Goal: Task Accomplishment & Management: Manage account settings

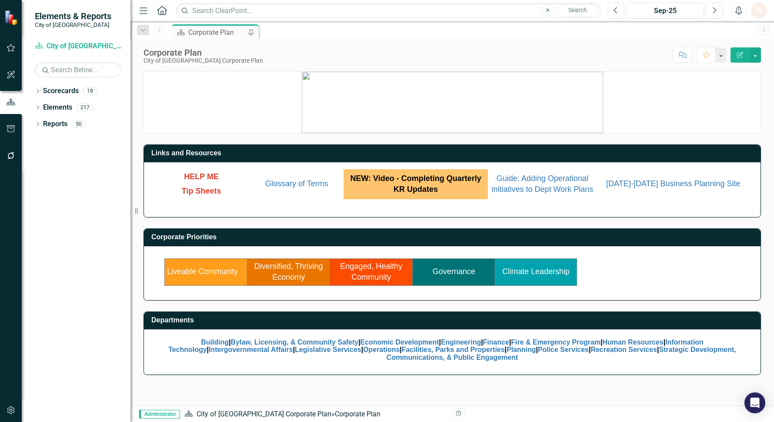
click at [440, 276] on link "Governance" at bounding box center [454, 271] width 43 height 9
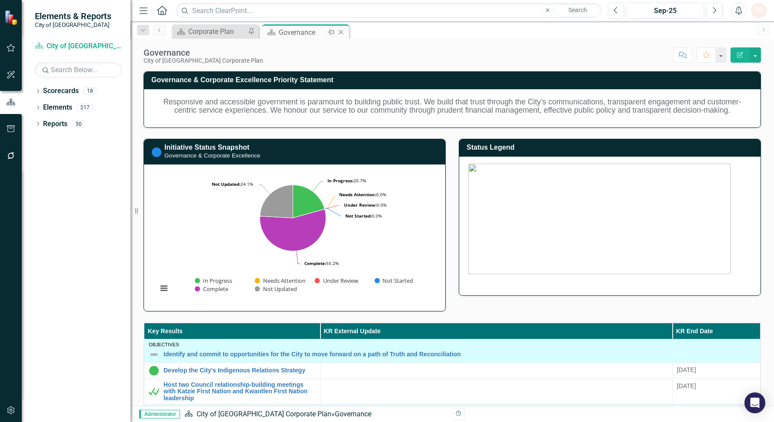
click at [340, 31] on icon at bounding box center [341, 32] width 5 height 5
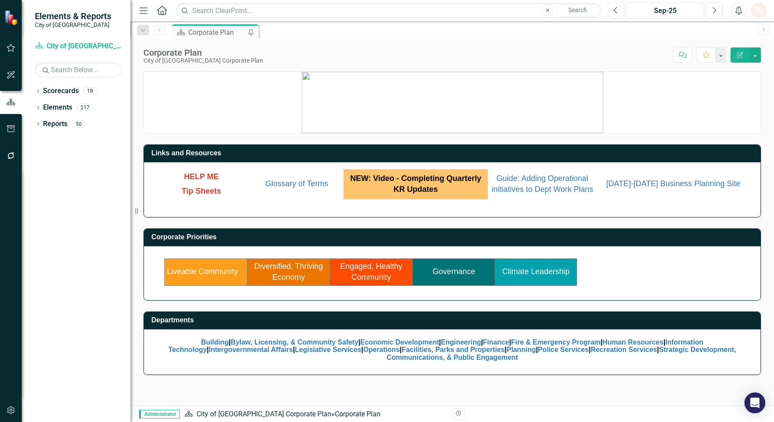
click at [201, 277] on td "Liveable Community" at bounding box center [206, 271] width 83 height 27
click at [202, 274] on link "Liveable Community" at bounding box center [202, 271] width 71 height 9
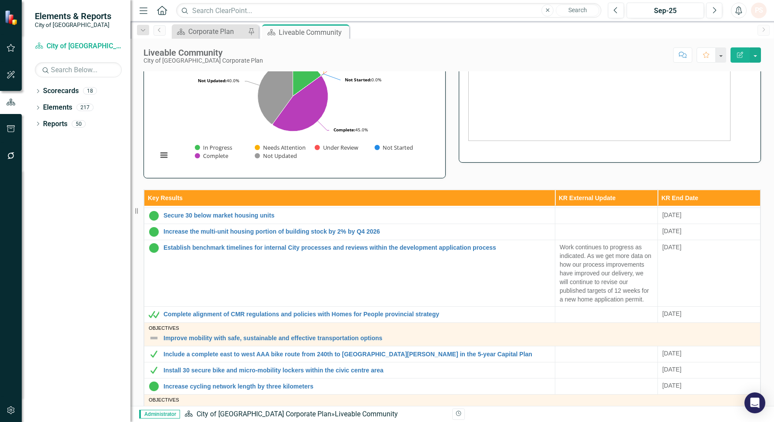
scroll to position [289, 0]
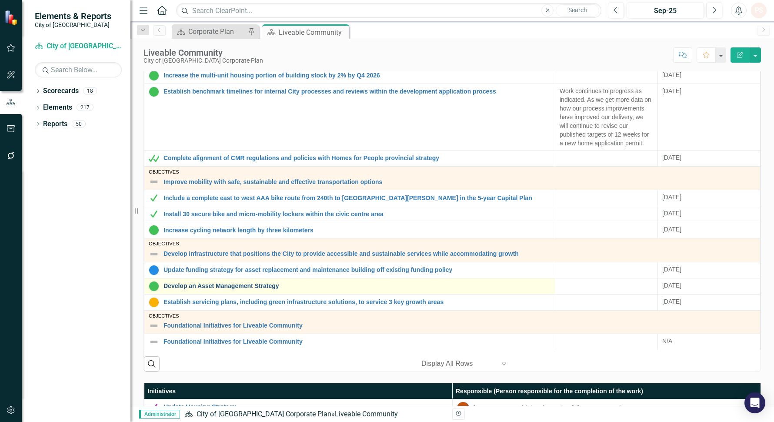
click at [273, 288] on link "Develop an Asset Management Strategy" at bounding box center [356, 286] width 387 height 7
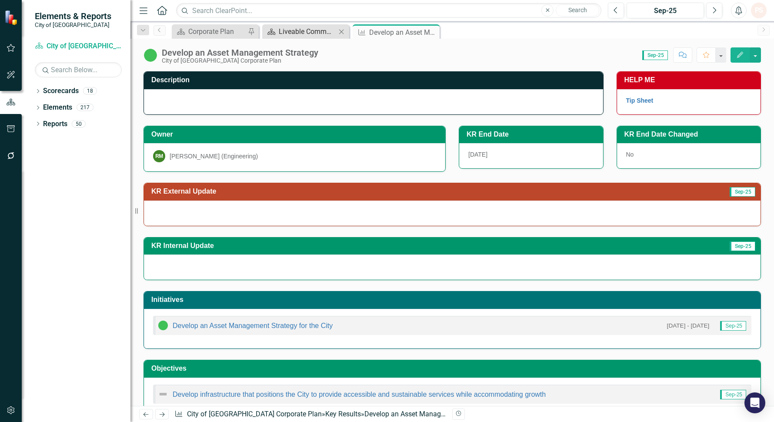
click at [322, 33] on div "Liveable Community" at bounding box center [307, 31] width 57 height 11
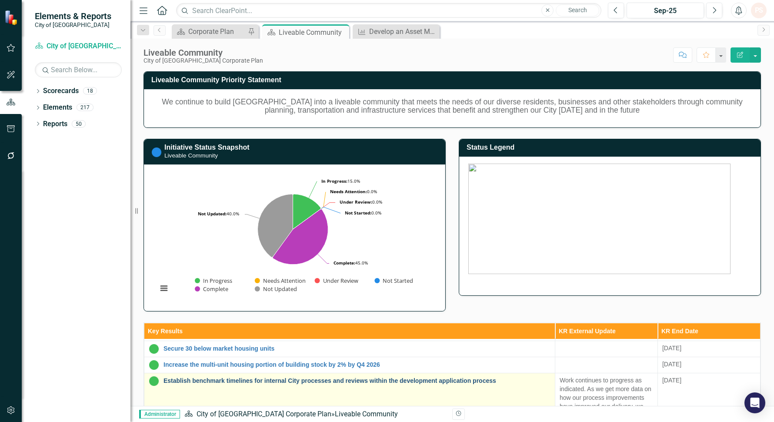
scroll to position [241, 0]
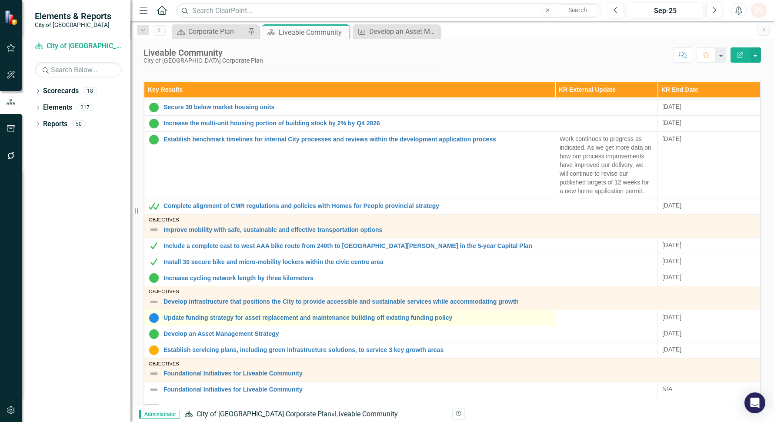
click at [238, 315] on div "Update funding strategy for asset replacement and maintenance building off exis…" at bounding box center [350, 318] width 402 height 10
click at [238, 314] on link "Update funding strategy for asset replacement and maintenance building off exis…" at bounding box center [356, 317] width 387 height 7
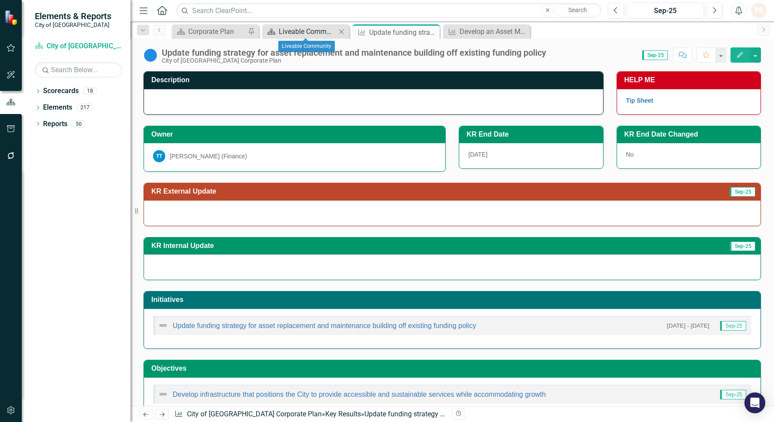
click at [296, 31] on div "Liveable Community" at bounding box center [307, 31] width 57 height 11
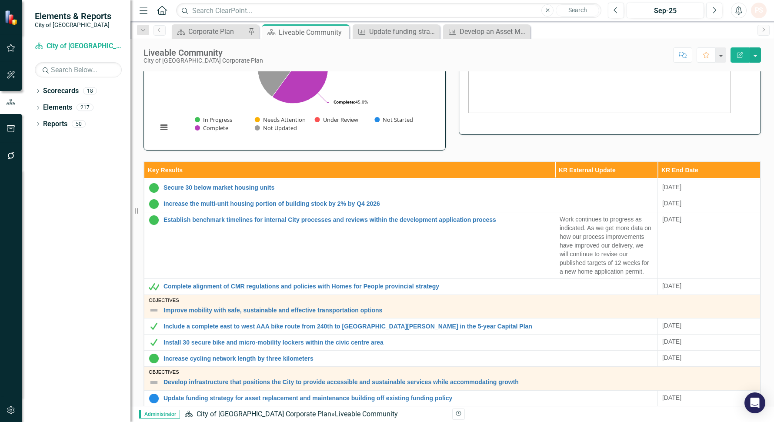
scroll to position [241, 0]
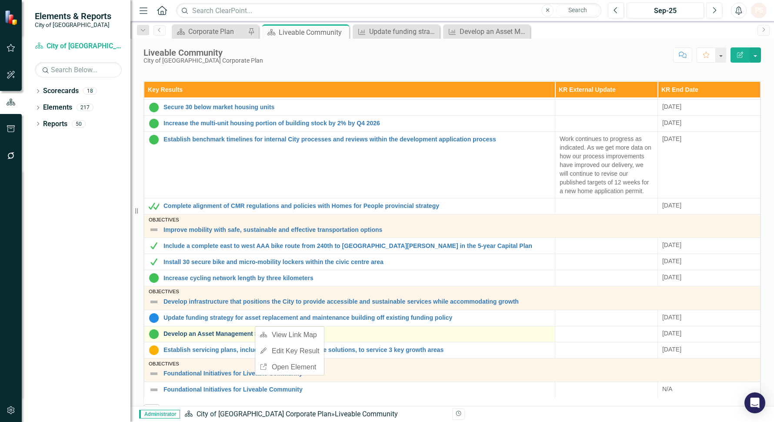
click at [242, 330] on link "Develop an Asset Management Strategy" at bounding box center [356, 333] width 387 height 7
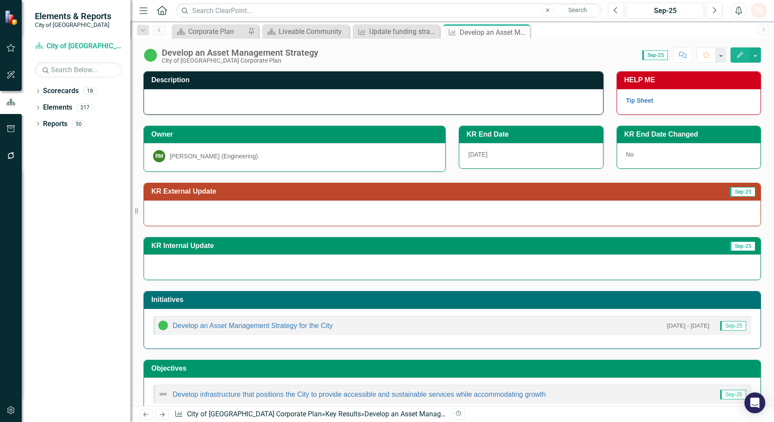
click at [219, 50] on div "Develop an Asset Management Strategy" at bounding box center [240, 53] width 157 height 10
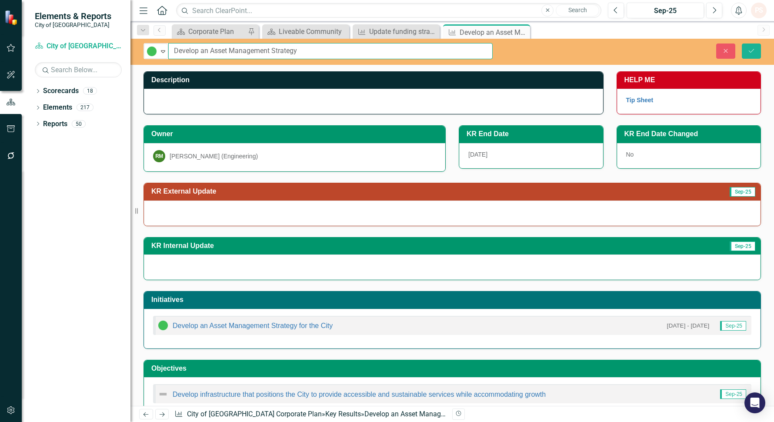
click at [291, 52] on input "Develop an Asset Management Strategy" at bounding box center [330, 51] width 324 height 16
click at [326, 51] on input "Develop an Asset Management Strategy" at bounding box center [330, 51] width 324 height 16
type input "Develop an Asset Management Strategy & Funding Plan"
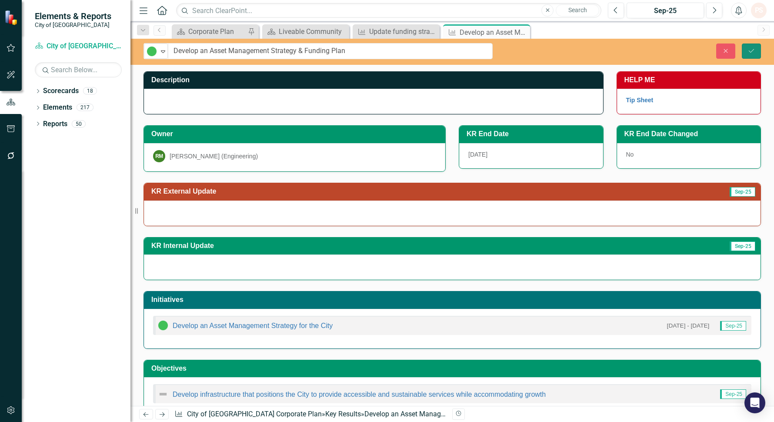
click at [753, 53] on button "Save" at bounding box center [751, 50] width 19 height 15
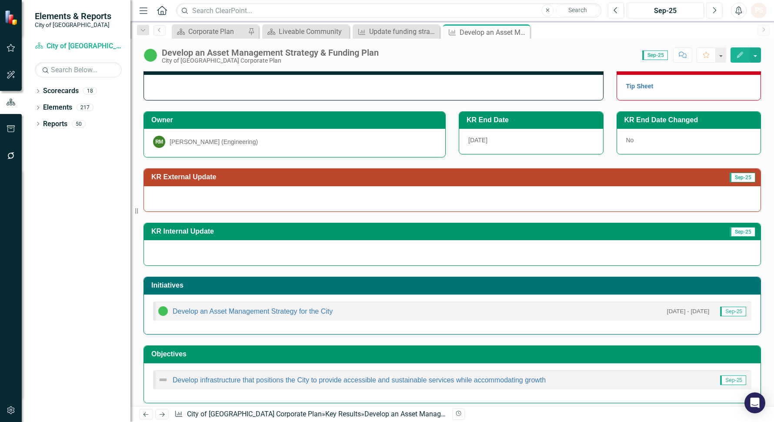
scroll to position [21, 0]
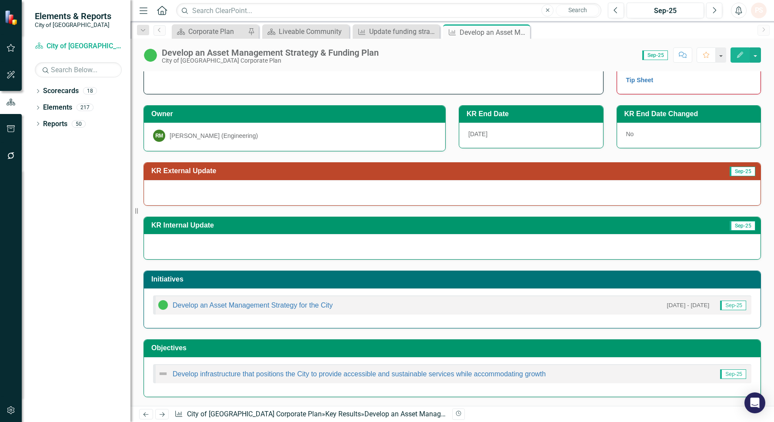
click at [437, 282] on h3 "Initiatives" at bounding box center [453, 279] width 605 height 8
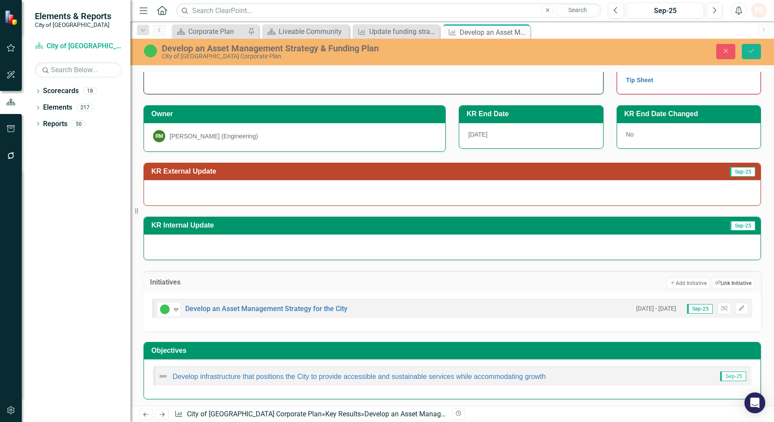
click at [719, 283] on button "Link Tag Link Initiative" at bounding box center [733, 282] width 43 height 11
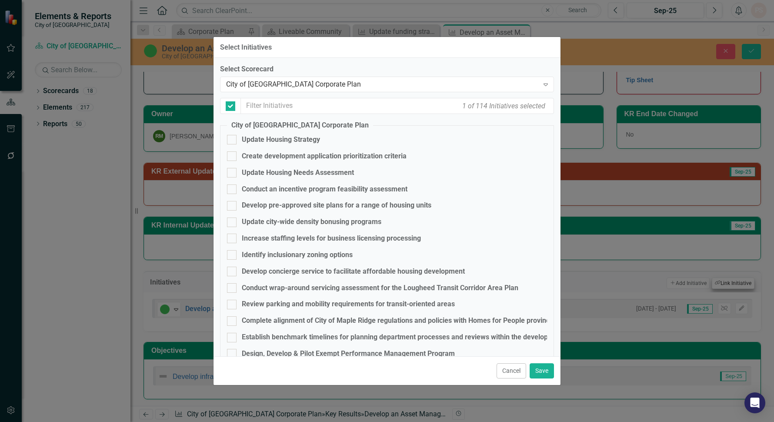
checkbox input "false"
click at [270, 103] on input "text" at bounding box center [397, 106] width 313 height 16
type input "f"
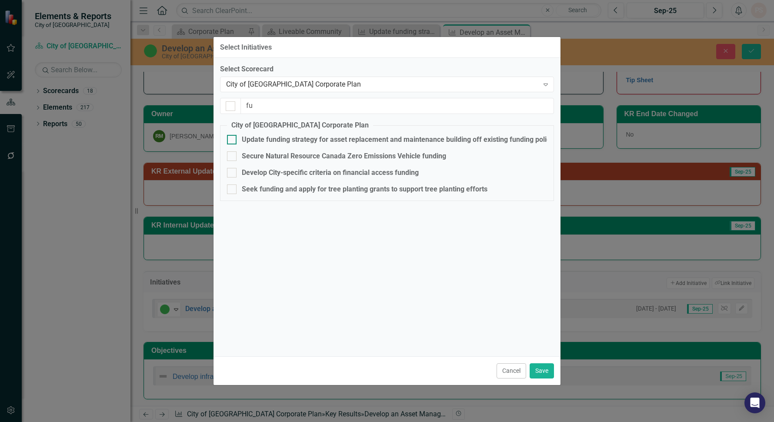
click at [231, 139] on input "Update funding strategy for asset replacement and maintenance building off exis…" at bounding box center [230, 138] width 6 height 6
checkbox input "true"
click at [544, 371] on button "Save" at bounding box center [542, 370] width 24 height 15
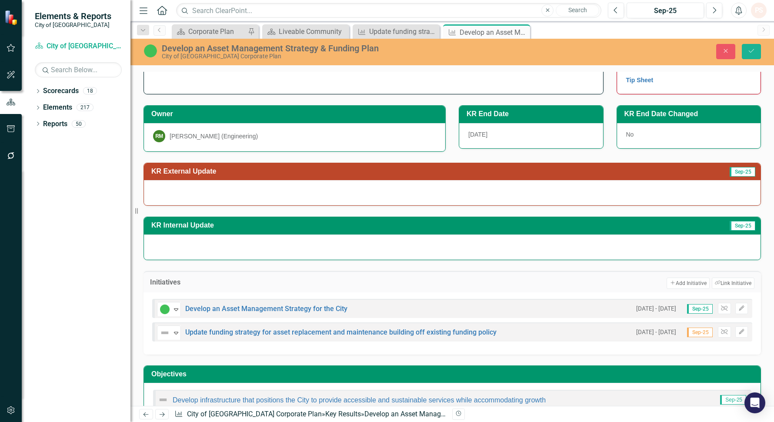
scroll to position [47, 0]
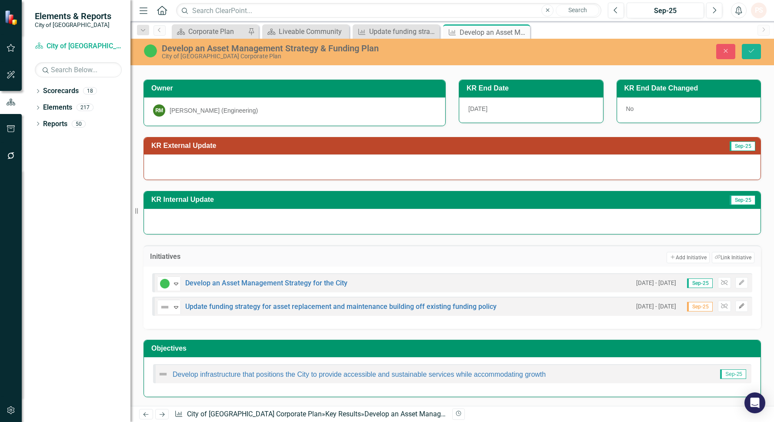
click at [738, 306] on icon "Edit" at bounding box center [741, 305] width 7 height 5
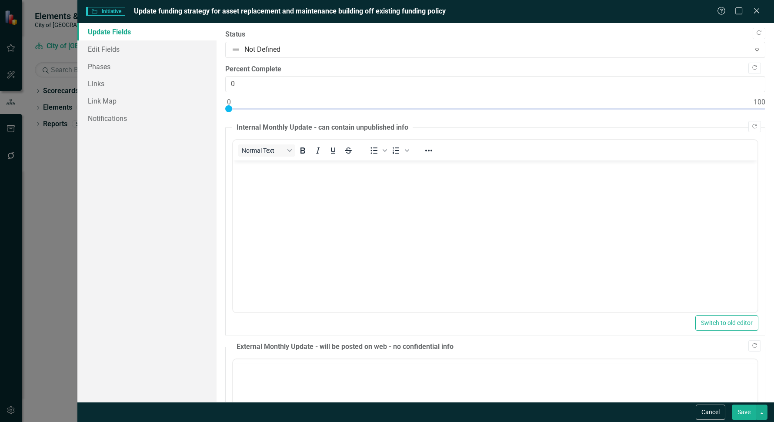
scroll to position [0, 0]
click at [753, 11] on icon "Close" at bounding box center [756, 11] width 11 height 8
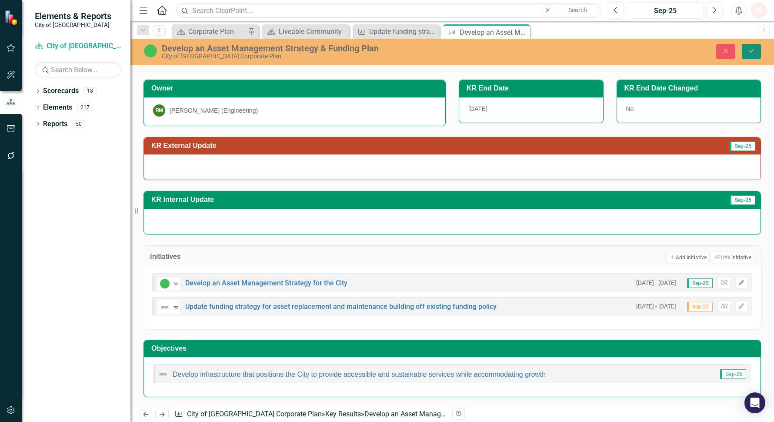
click at [746, 48] on button "Save" at bounding box center [751, 51] width 19 height 15
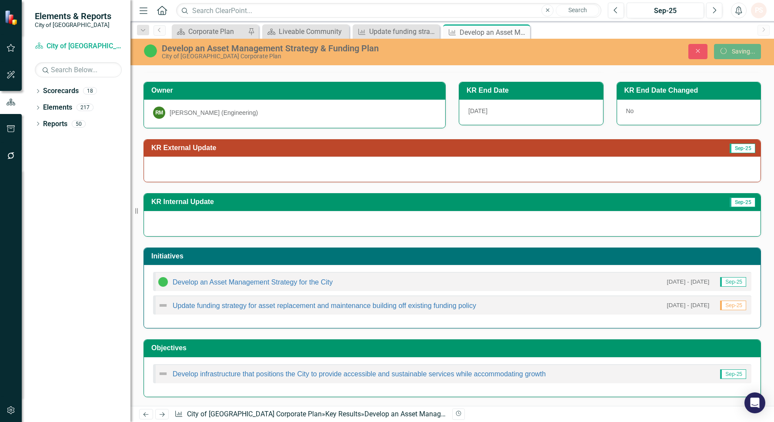
scroll to position [45, 0]
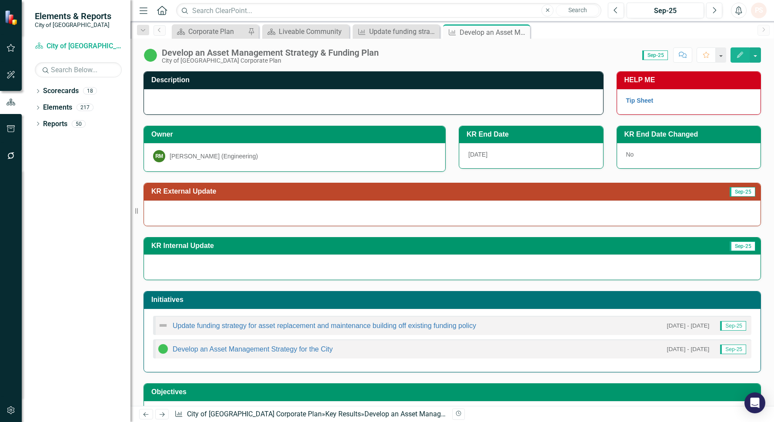
click at [505, 150] on div "[DATE]" at bounding box center [531, 155] width 144 height 25
click at [497, 155] on div "[DATE]" at bounding box center [531, 155] width 144 height 25
click at [484, 155] on span "[DATE]" at bounding box center [477, 154] width 19 height 7
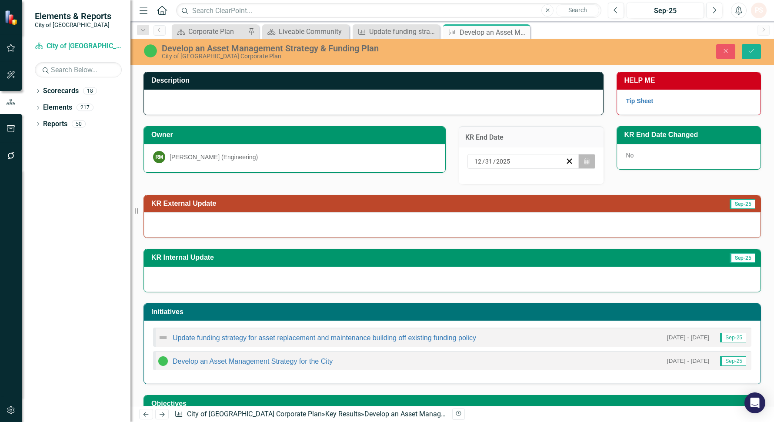
click at [580, 157] on button "Calendar" at bounding box center [586, 161] width 17 height 15
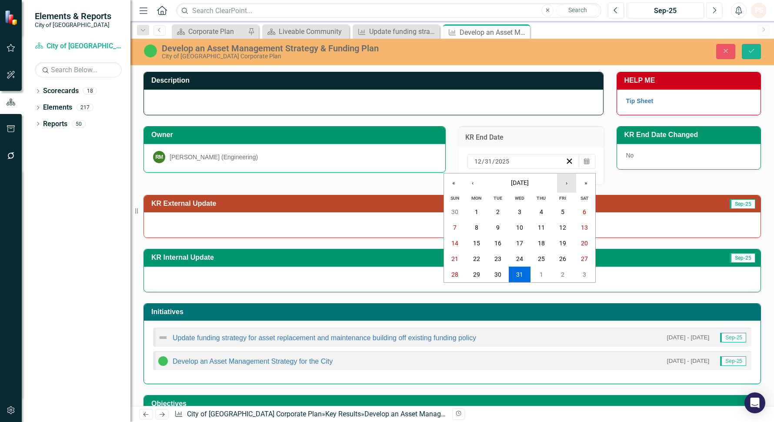
click at [564, 185] on button "›" at bounding box center [566, 182] width 19 height 19
click at [473, 185] on button "‹" at bounding box center [472, 182] width 19 height 19
click at [563, 184] on button "›" at bounding box center [566, 182] width 19 height 19
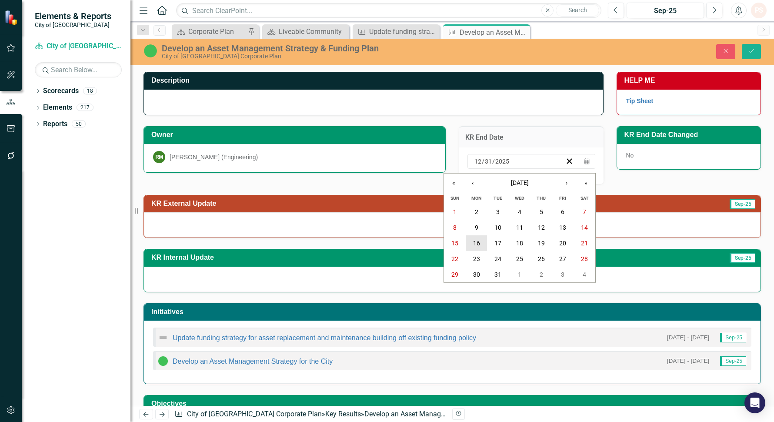
click at [482, 242] on button "16" at bounding box center [477, 243] width 22 height 16
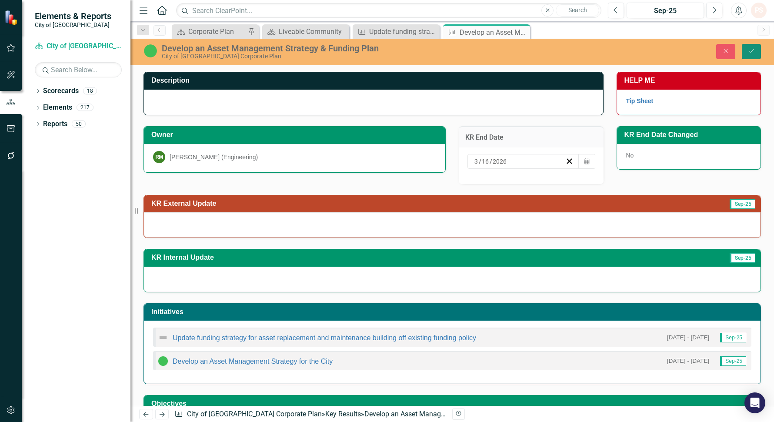
click at [746, 50] on button "Save" at bounding box center [751, 51] width 19 height 15
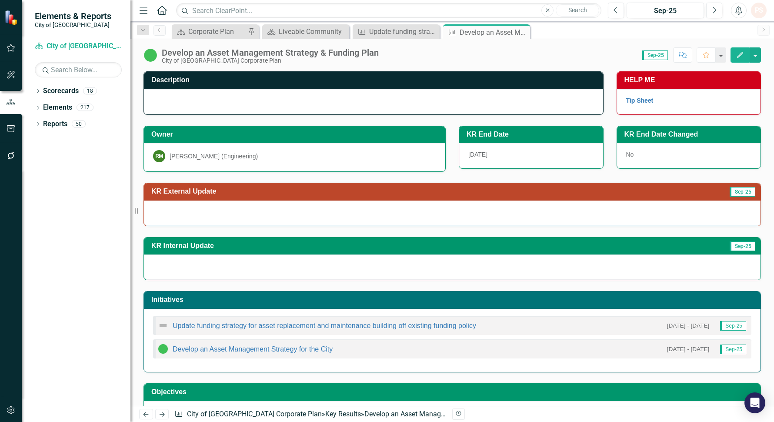
click at [164, 325] on img at bounding box center [163, 325] width 10 height 10
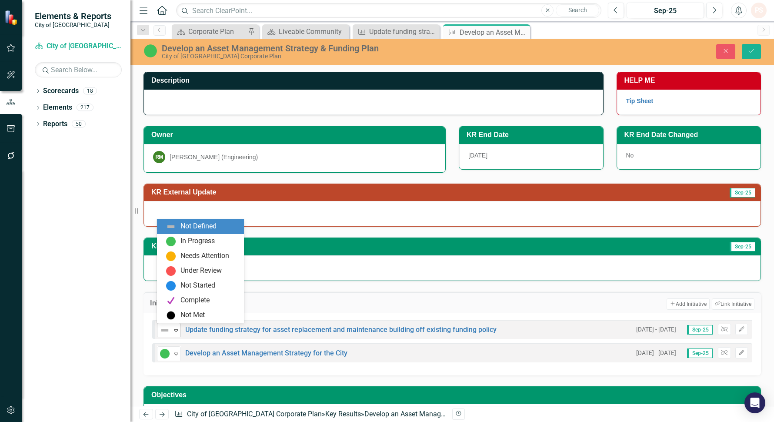
click at [179, 332] on icon "Expand" at bounding box center [176, 329] width 9 height 7
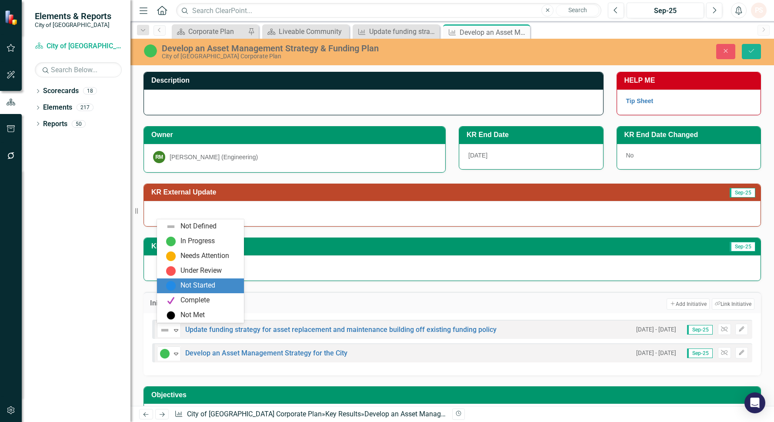
click at [193, 284] on div "Not Started" at bounding box center [197, 285] width 35 height 10
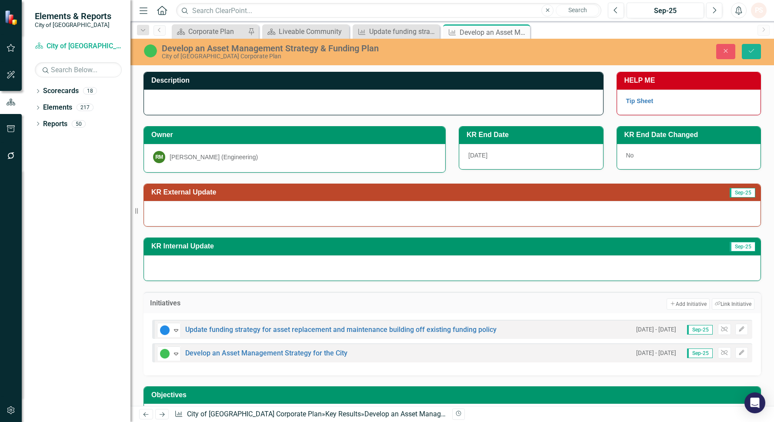
click at [308, 287] on div "Initiatives Add Add Initiative Link Tag Link Initiative option Not Started, sel…" at bounding box center [452, 328] width 630 height 94
click at [400, 326] on link "Update funding strategy for asset replacement and maintenance building off exis…" at bounding box center [340, 329] width 311 height 8
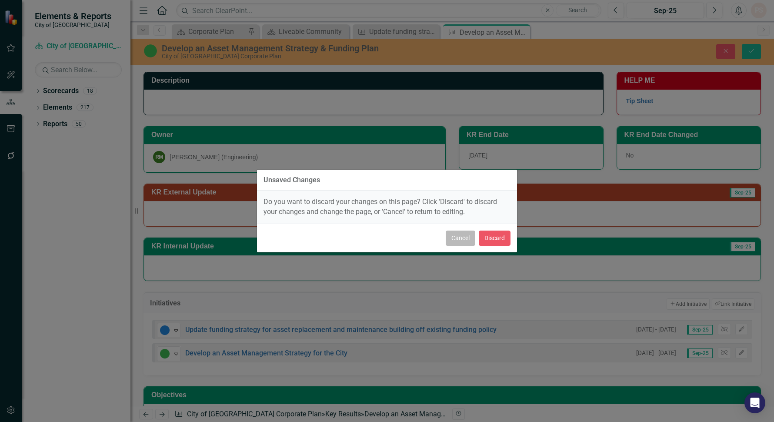
click at [464, 242] on button "Cancel" at bounding box center [461, 237] width 30 height 15
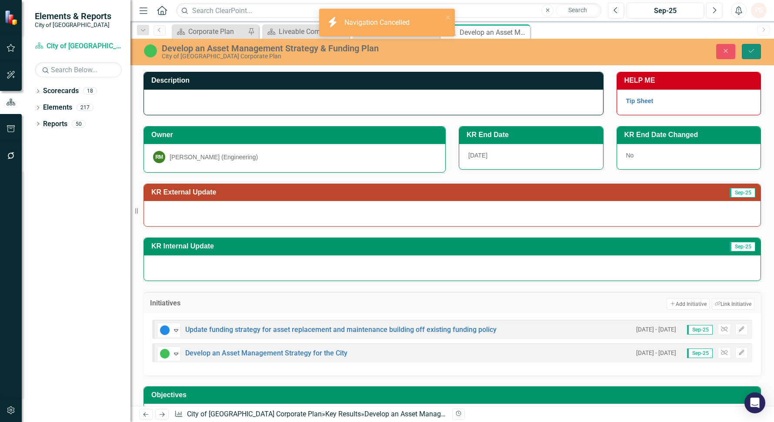
click at [754, 52] on icon "Save" at bounding box center [751, 51] width 8 height 6
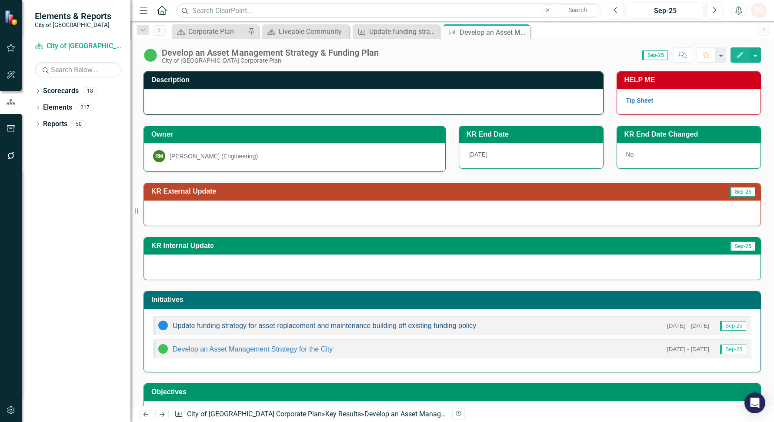
click at [377, 326] on link "Update funding strategy for asset replacement and maintenance building off exis…" at bounding box center [324, 325] width 303 height 7
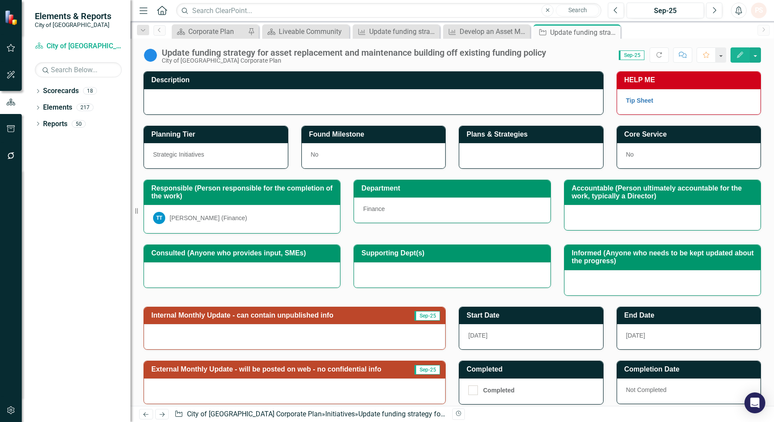
click at [256, 215] on div "TT [PERSON_NAME] (Finance)" at bounding box center [242, 218] width 178 height 12
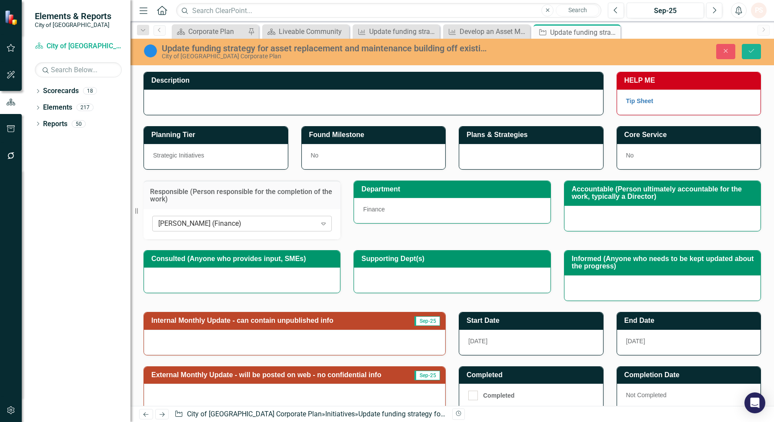
click at [256, 226] on div "[PERSON_NAME] (Finance)" at bounding box center [237, 223] width 158 height 10
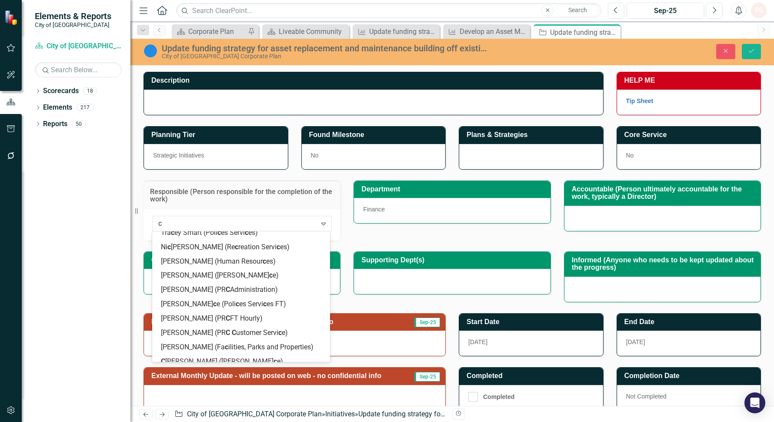
type input "ck"
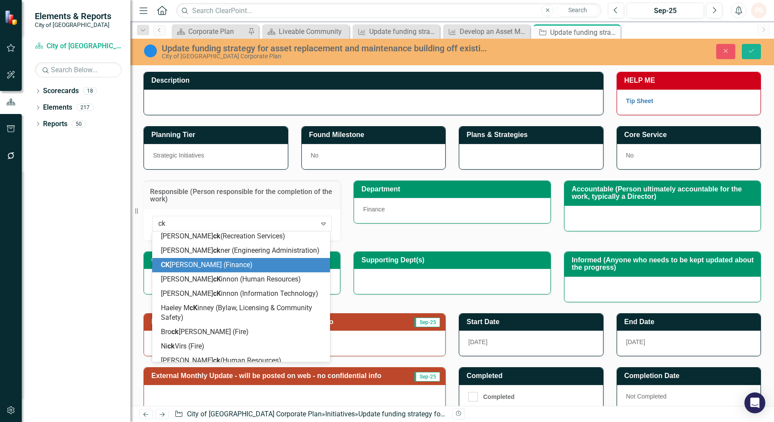
click at [230, 260] on div "[PERSON_NAME] (Finance)" at bounding box center [243, 265] width 164 height 10
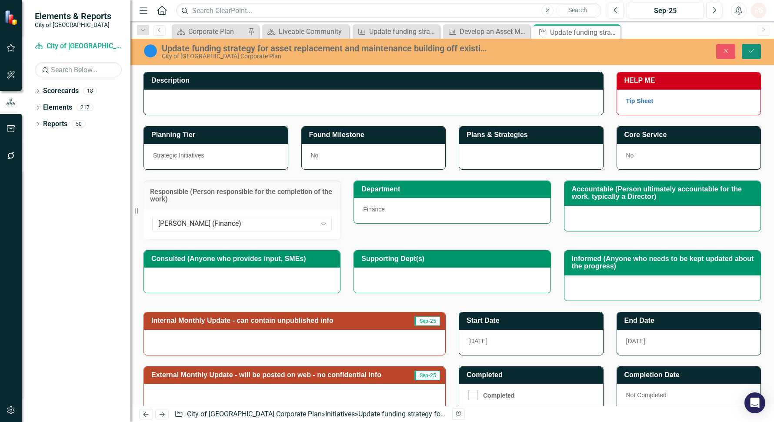
click at [749, 53] on icon "Save" at bounding box center [751, 51] width 8 height 6
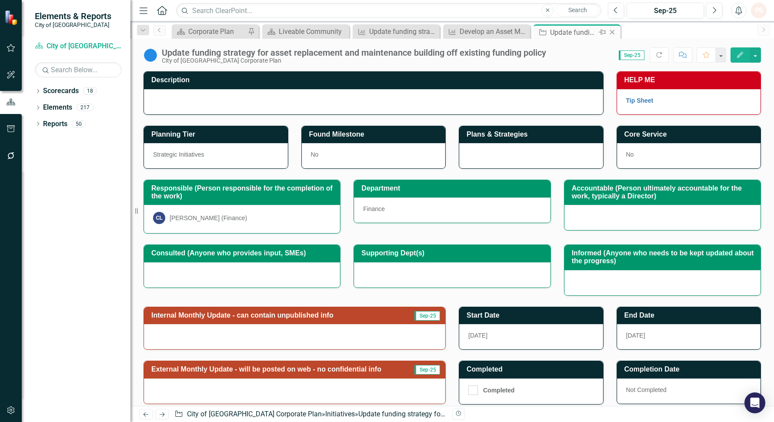
click at [614, 29] on icon "Close" at bounding box center [612, 32] width 9 height 7
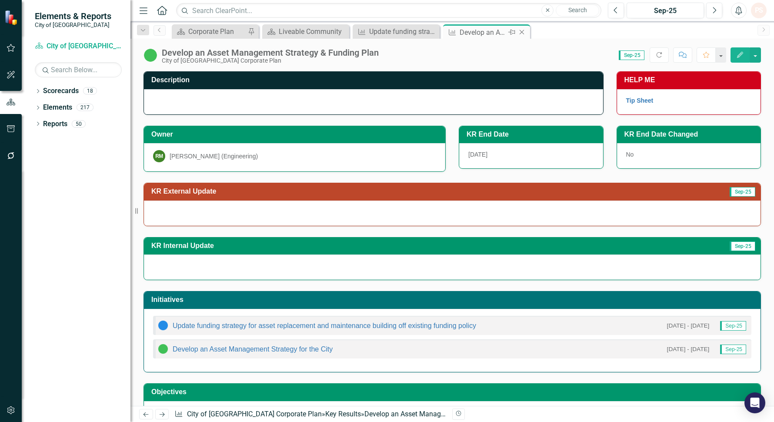
click at [520, 32] on icon "Close" at bounding box center [521, 32] width 9 height 7
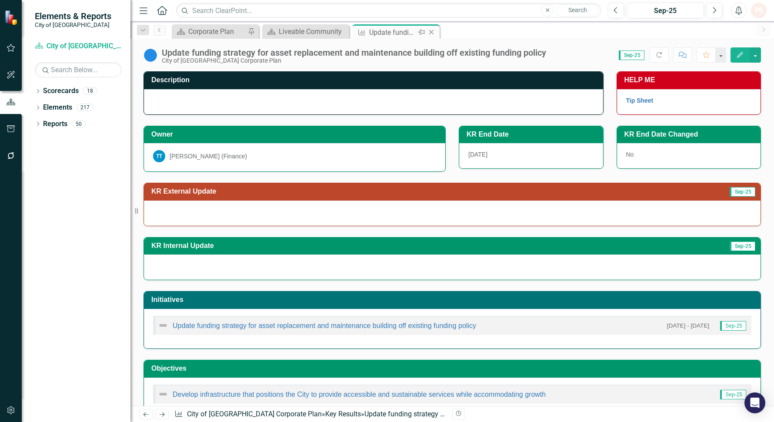
click at [429, 31] on icon "Close" at bounding box center [431, 32] width 9 height 7
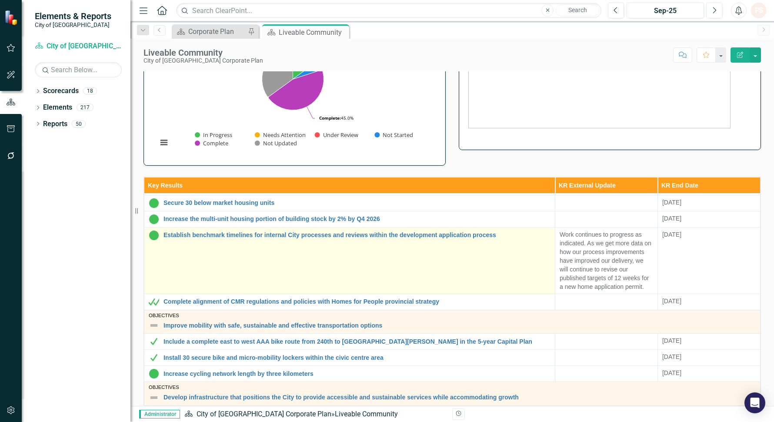
scroll to position [193, 0]
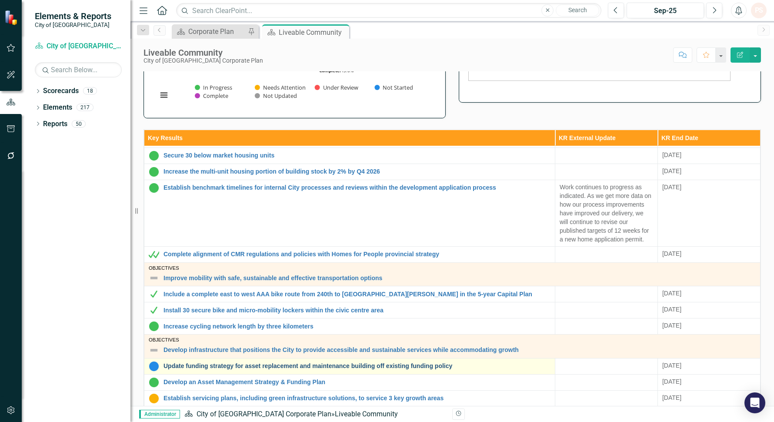
click at [314, 363] on link "Update funding strategy for asset replacement and maintenance building off exis…" at bounding box center [356, 366] width 387 height 7
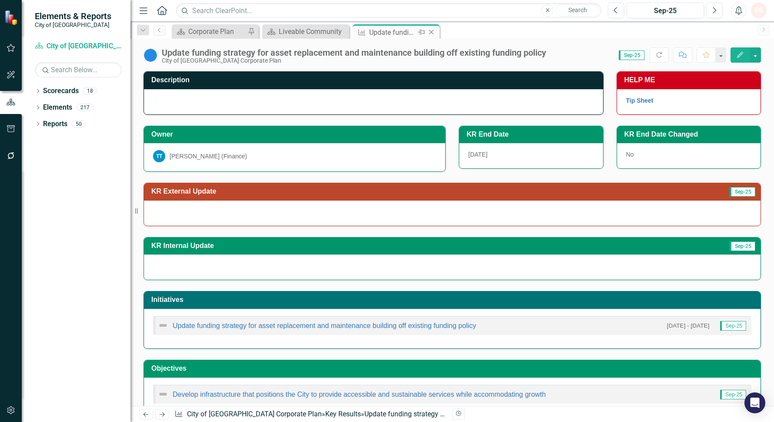
click at [433, 32] on icon "Close" at bounding box center [431, 32] width 9 height 7
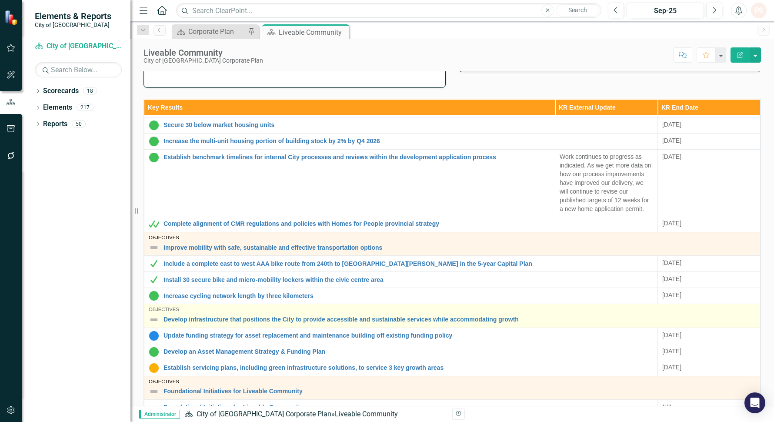
scroll to position [241, 0]
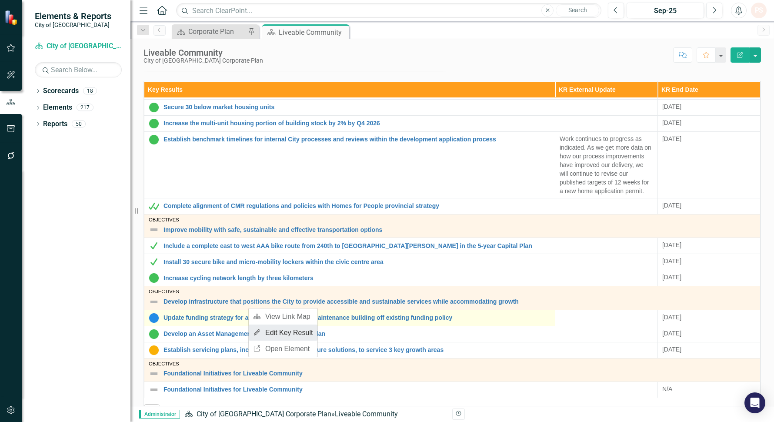
click at [263, 327] on link "Edit Edit Key Result" at bounding box center [283, 332] width 69 height 16
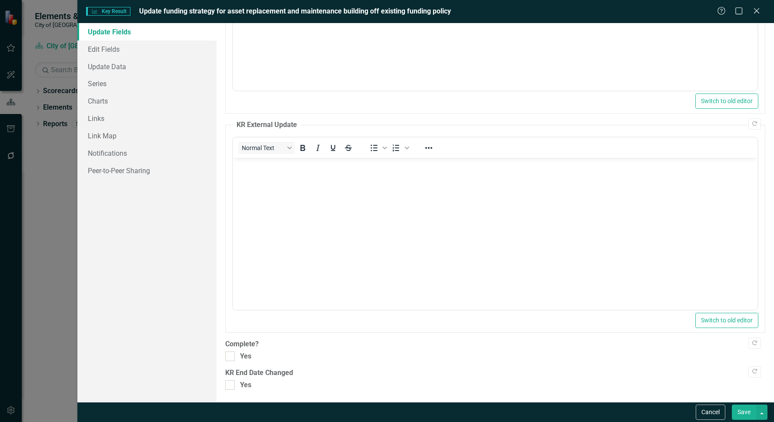
scroll to position [164, 0]
click at [111, 50] on link "Edit Fields" at bounding box center [146, 48] width 139 height 17
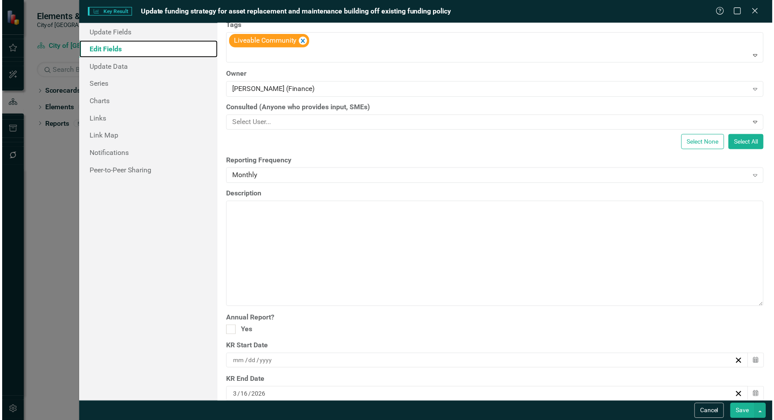
scroll to position [0, 0]
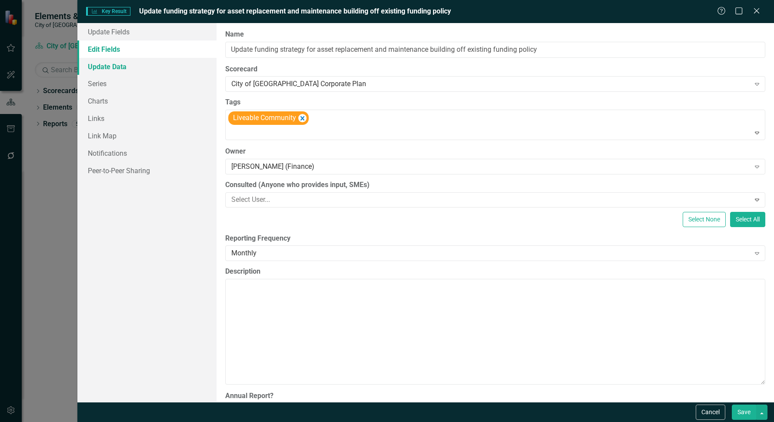
click at [130, 67] on link "Update Data" at bounding box center [146, 66] width 139 height 17
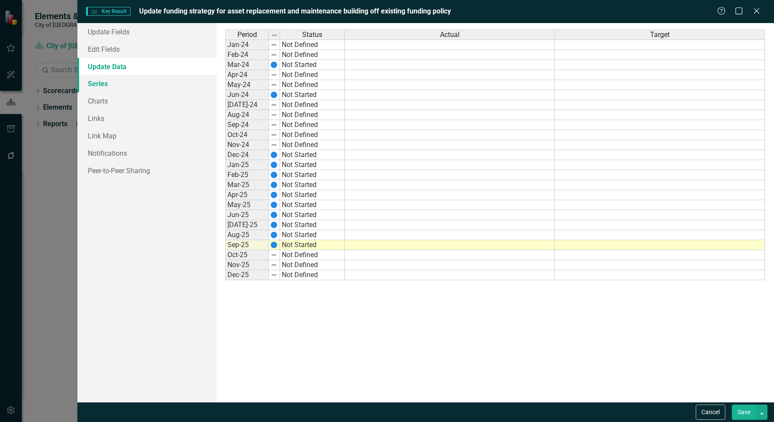
click at [122, 89] on link "Series" at bounding box center [146, 83] width 139 height 17
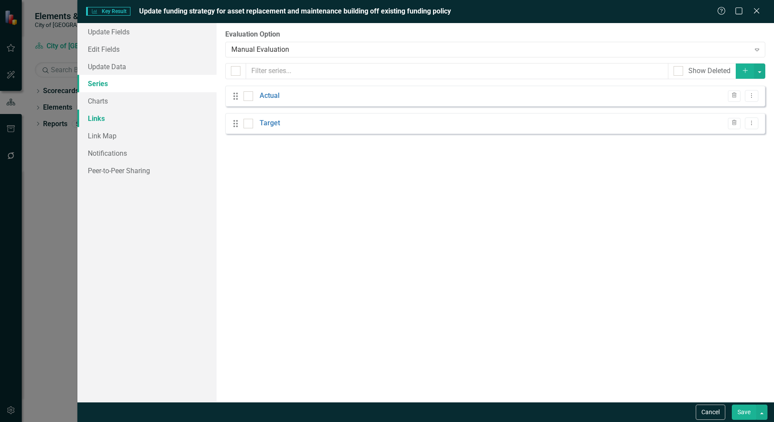
click at [125, 110] on link "Links" at bounding box center [146, 118] width 139 height 17
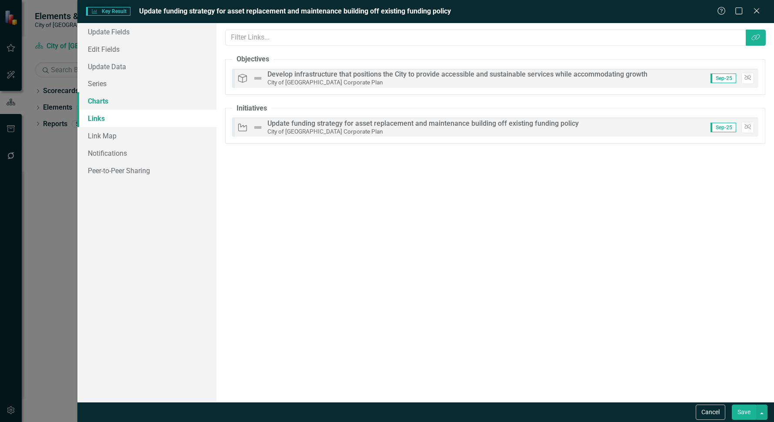
click at [122, 96] on link "Charts" at bounding box center [146, 100] width 139 height 17
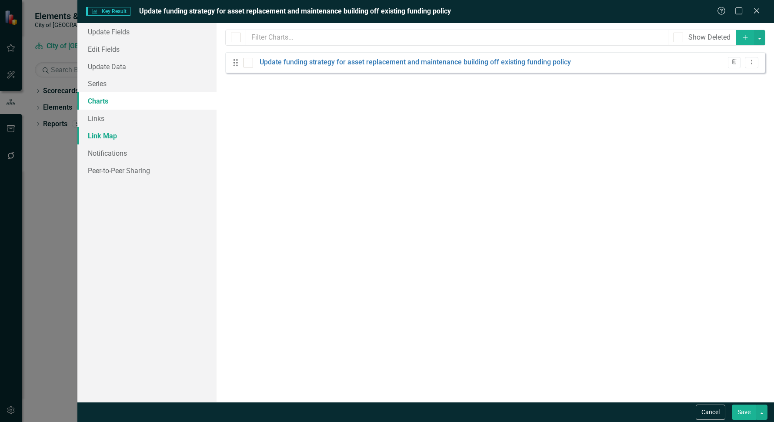
click at [124, 131] on link "Link Map" at bounding box center [146, 135] width 139 height 17
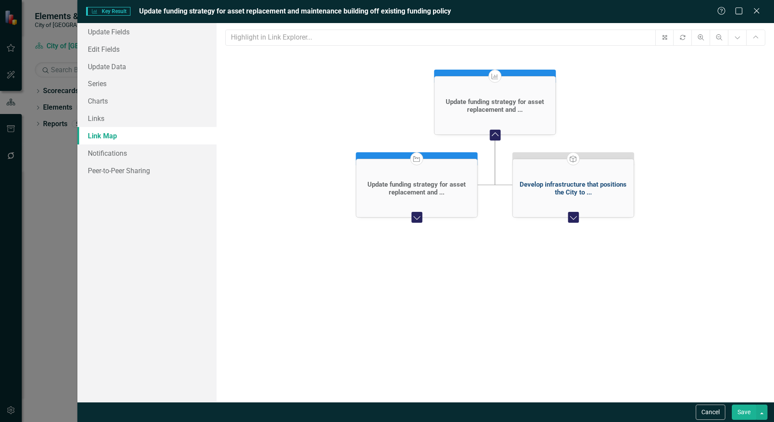
click at [571, 190] on div "Develop infrastructure that positions the City to ..." at bounding box center [573, 188] width 117 height 16
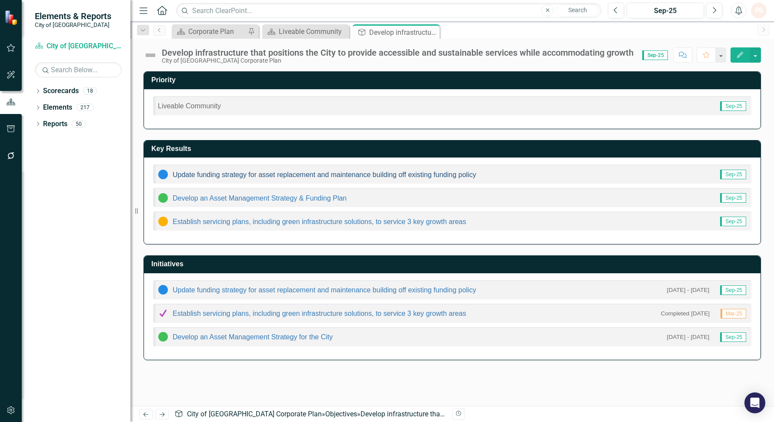
click at [472, 174] on link "Update funding strategy for asset replacement and maintenance building off exis…" at bounding box center [324, 174] width 303 height 7
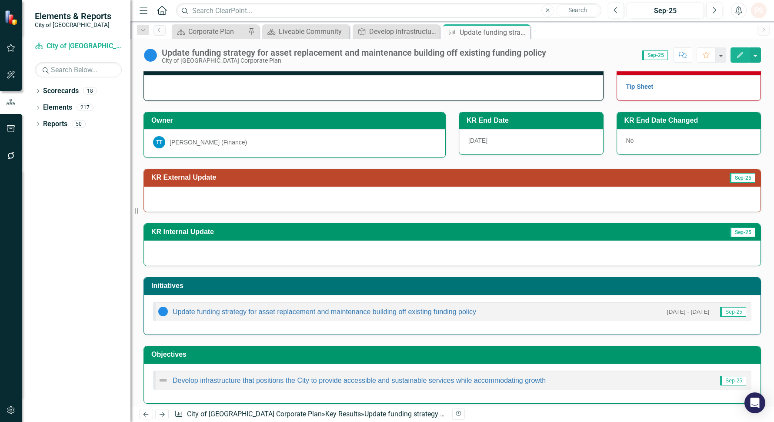
scroll to position [21, 0]
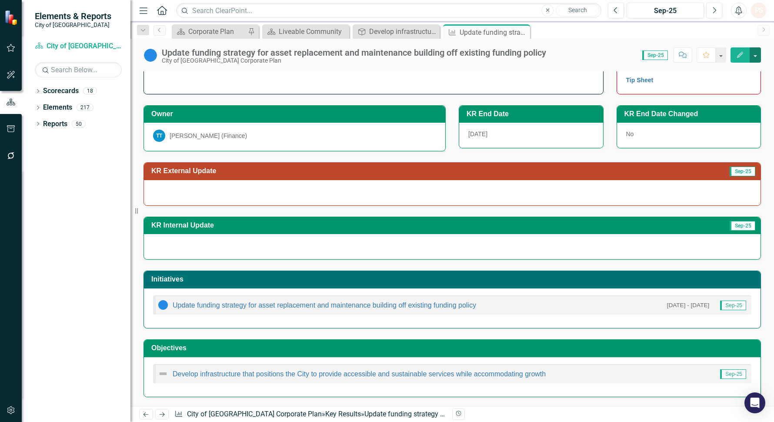
click at [754, 53] on button "button" at bounding box center [754, 54] width 11 height 15
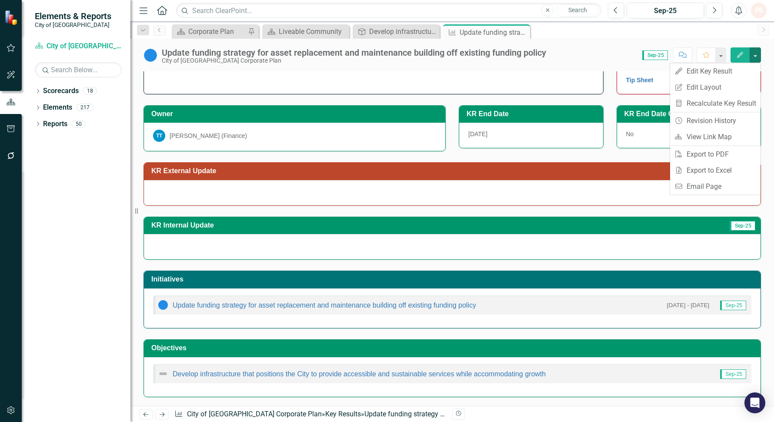
click at [766, 109] on div "Description HELP ME Tip Sheet Owner TT Trevor Thompson (Finance) KR End Date 3/…" at bounding box center [451, 223] width 643 height 366
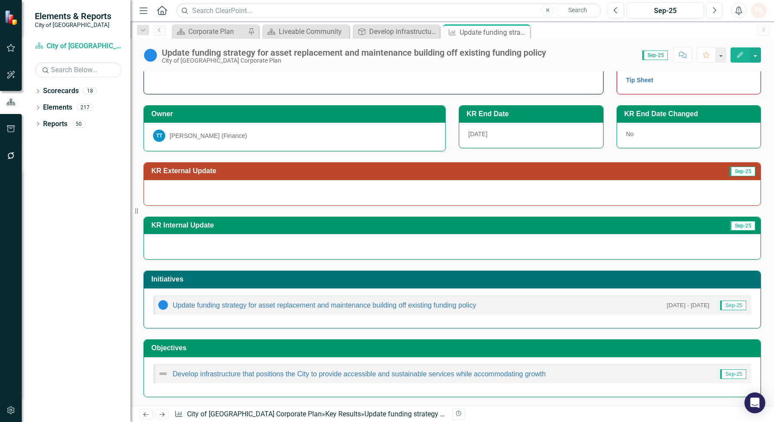
click at [409, 23] on div "Dropdown Search Scorecard Corporate Plan Pin Scorecard Liveable Community Close…" at bounding box center [451, 29] width 643 height 17
click at [405, 30] on div "Develop infrastructure that positions the City to provide accessible and sustai…" at bounding box center [397, 31] width 57 height 11
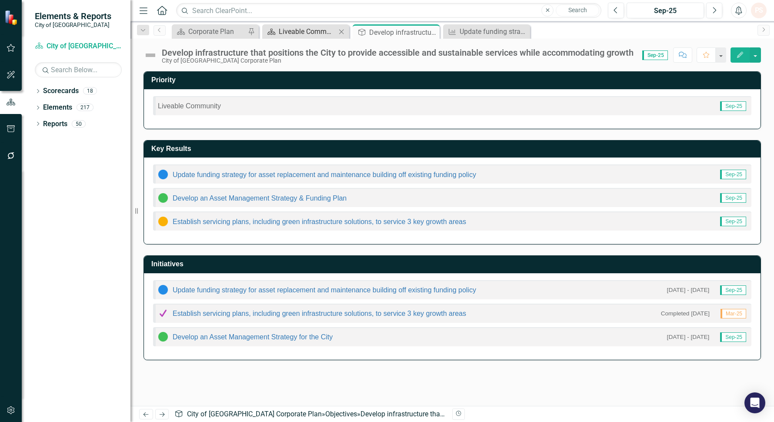
click at [288, 30] on div "Liveable Community" at bounding box center [307, 31] width 57 height 11
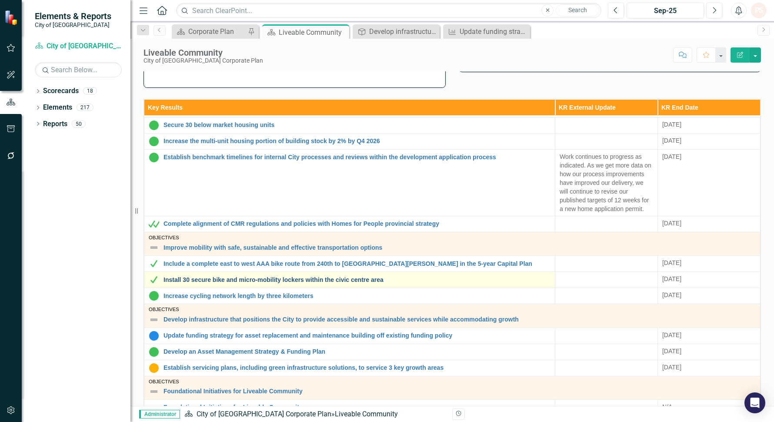
scroll to position [240, 0]
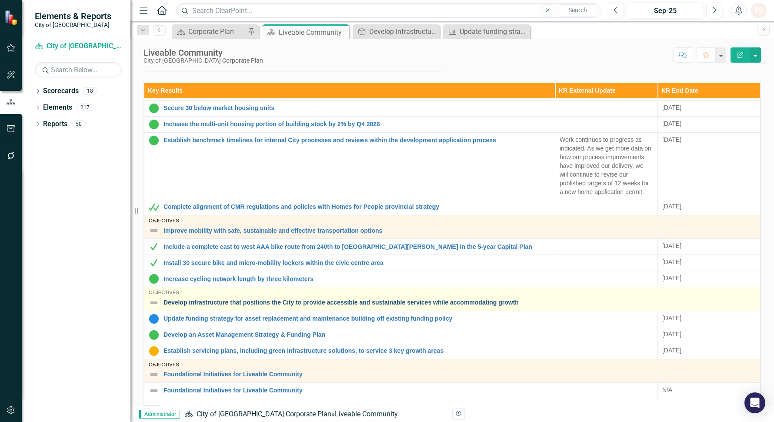
click at [473, 301] on link "Develop infrastructure that positions the City to provide accessible and sustai…" at bounding box center [459, 302] width 592 height 7
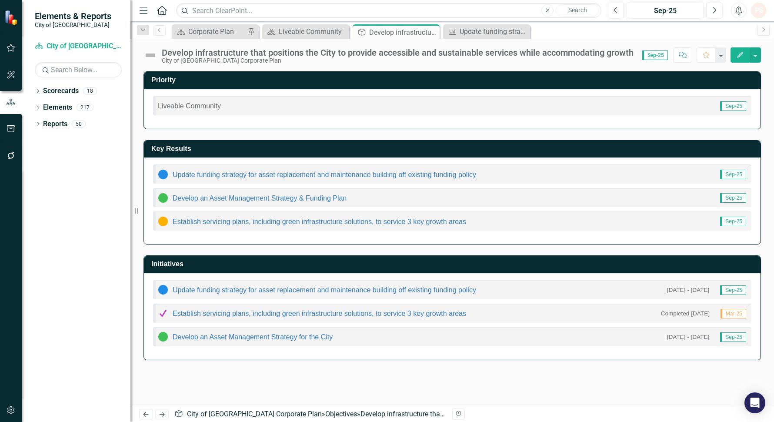
click at [483, 155] on td "Key Results" at bounding box center [453, 150] width 605 height 14
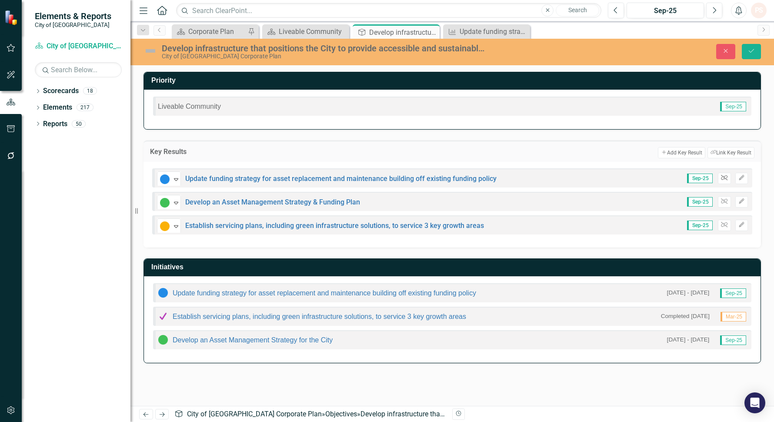
click at [725, 178] on icon "Unlink" at bounding box center [724, 177] width 7 height 5
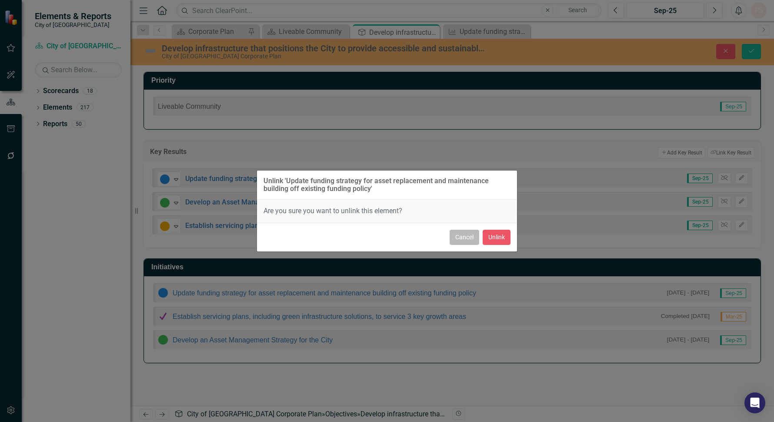
click at [461, 238] on button "Cancel" at bounding box center [465, 237] width 30 height 15
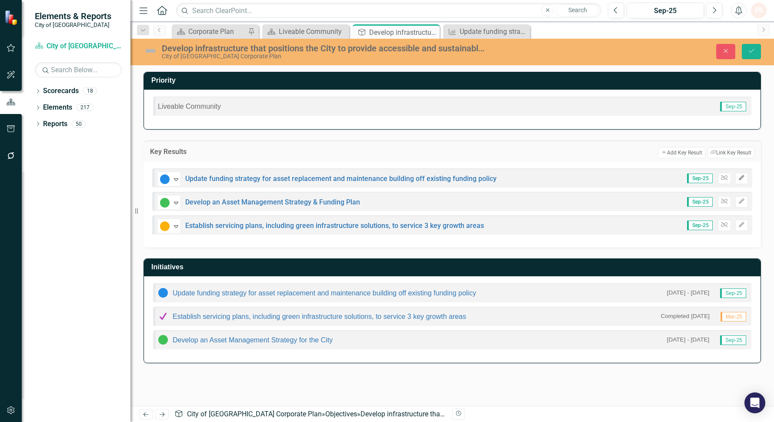
click at [739, 176] on icon "Edit" at bounding box center [741, 177] width 7 height 5
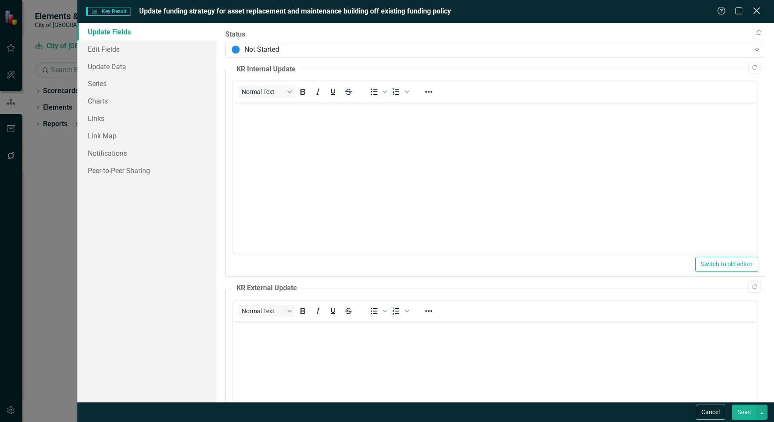
click at [752, 10] on icon "Close" at bounding box center [756, 11] width 11 height 8
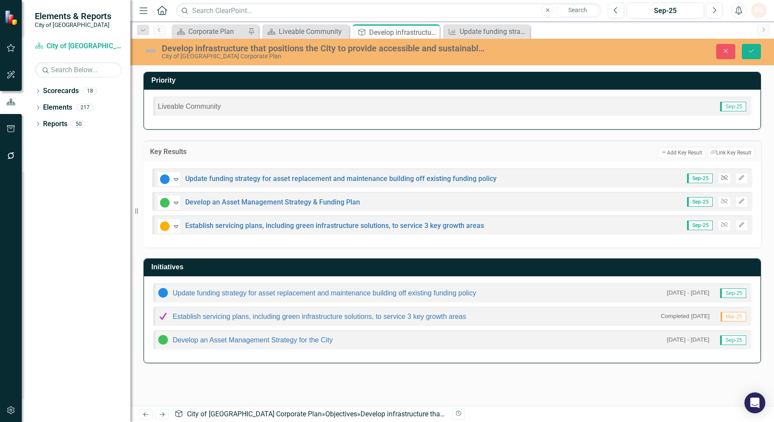
click at [723, 177] on icon "Unlink" at bounding box center [724, 177] width 7 height 5
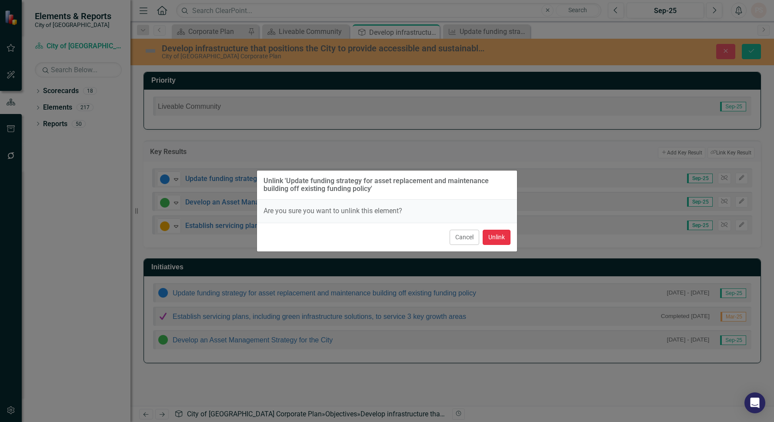
click at [490, 236] on button "Unlink" at bounding box center [497, 237] width 28 height 15
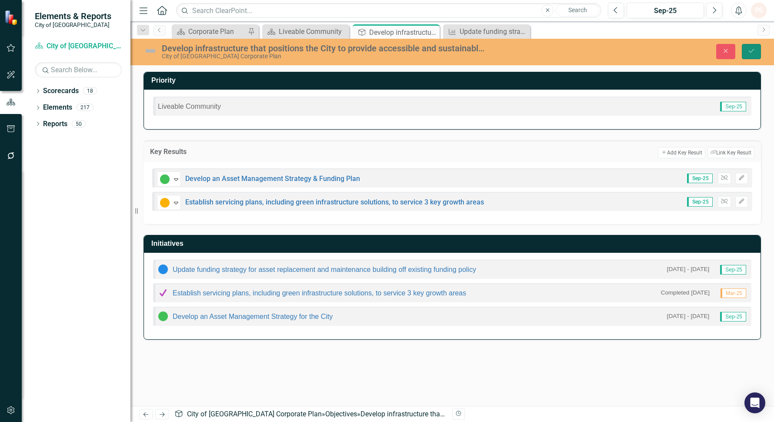
click at [749, 49] on icon "Save" at bounding box center [751, 51] width 8 height 6
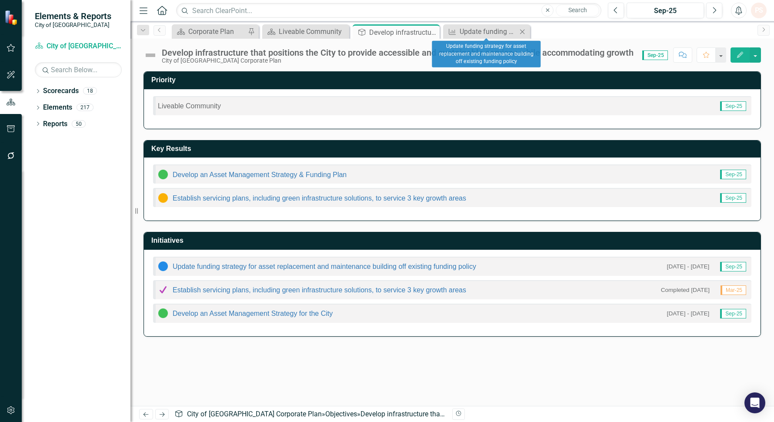
click at [519, 33] on icon "Close" at bounding box center [522, 31] width 9 height 7
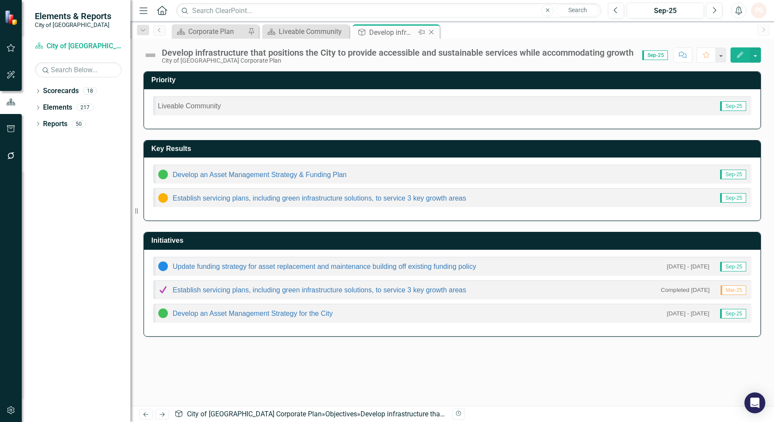
click at [432, 31] on icon "Close" at bounding box center [431, 32] width 9 height 7
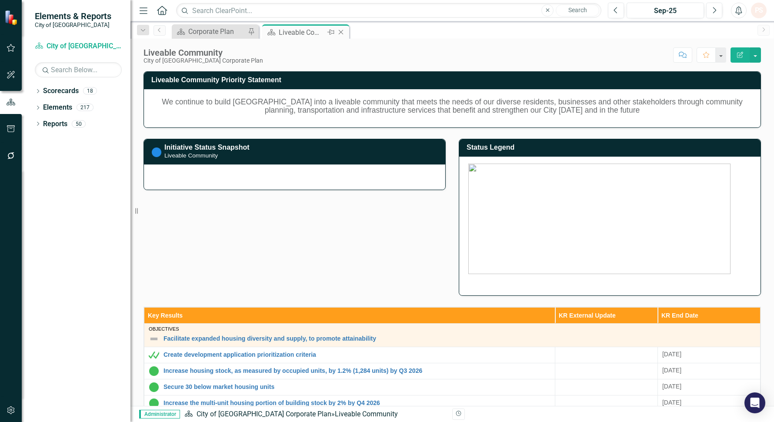
click at [322, 32] on div "Liveable Community" at bounding box center [302, 32] width 47 height 11
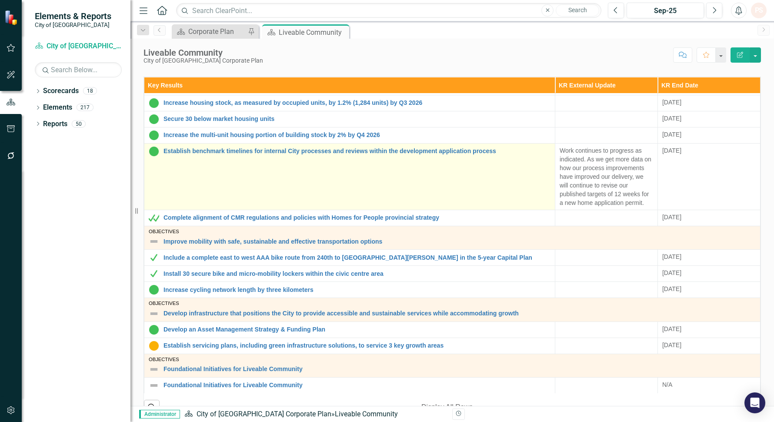
scroll to position [241, 0]
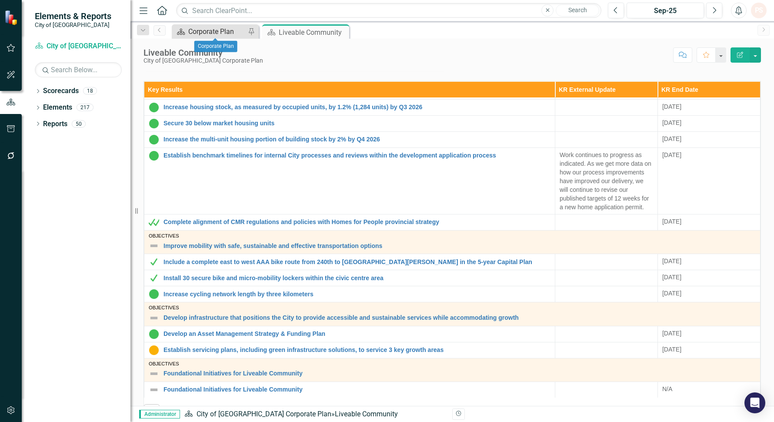
click at [206, 32] on div "Corporate Plan" at bounding box center [216, 31] width 57 height 11
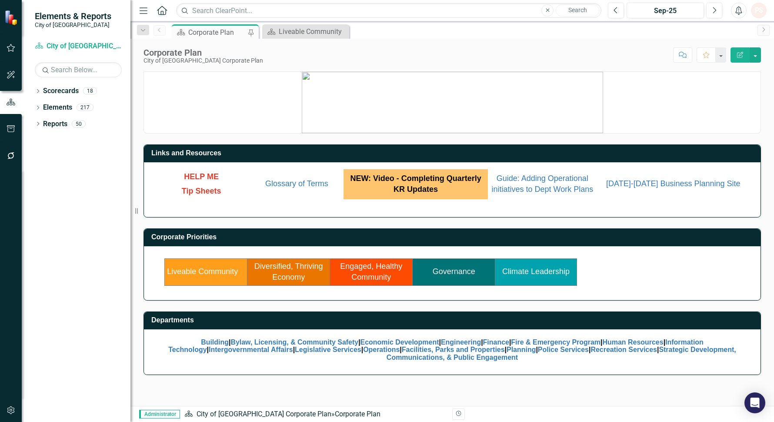
click at [444, 268] on link "Governance" at bounding box center [454, 271] width 43 height 9
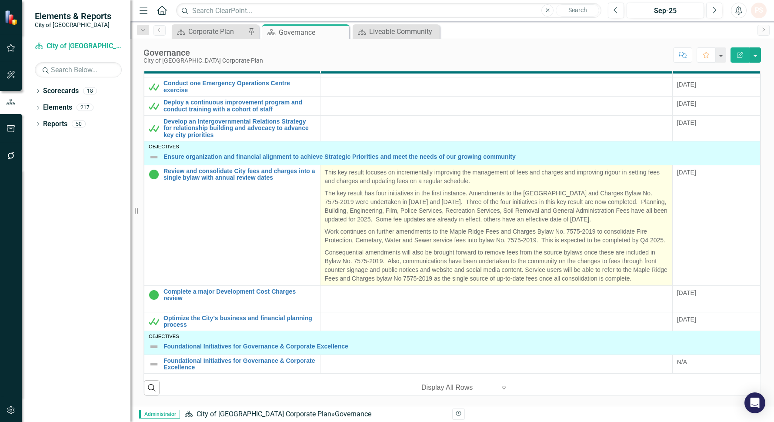
scroll to position [290, 0]
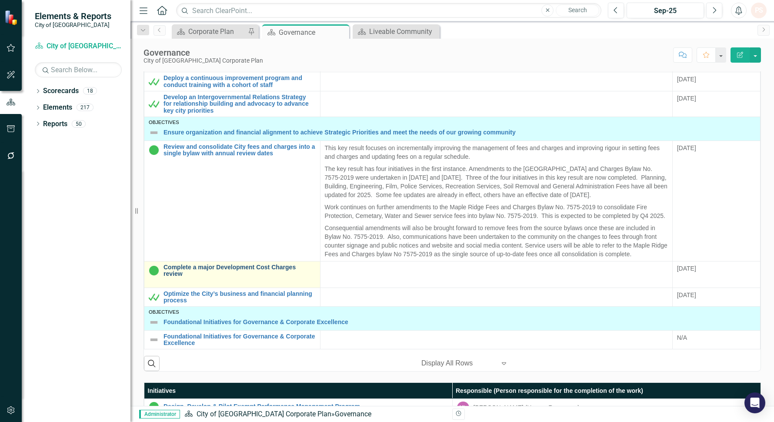
click at [272, 266] on link "Complete a major Development Cost Charges review" at bounding box center [239, 270] width 152 height 13
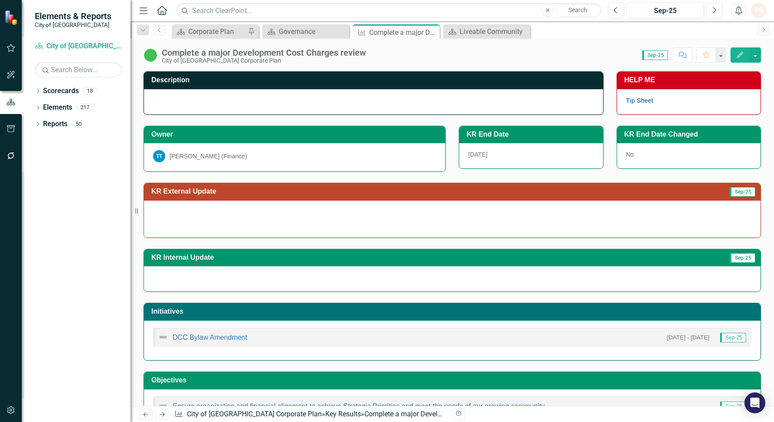
click at [273, 161] on div "TT [PERSON_NAME] (Finance)" at bounding box center [294, 156] width 283 height 12
click at [273, 160] on div "TT [PERSON_NAME] (Finance)" at bounding box center [294, 156] width 283 height 12
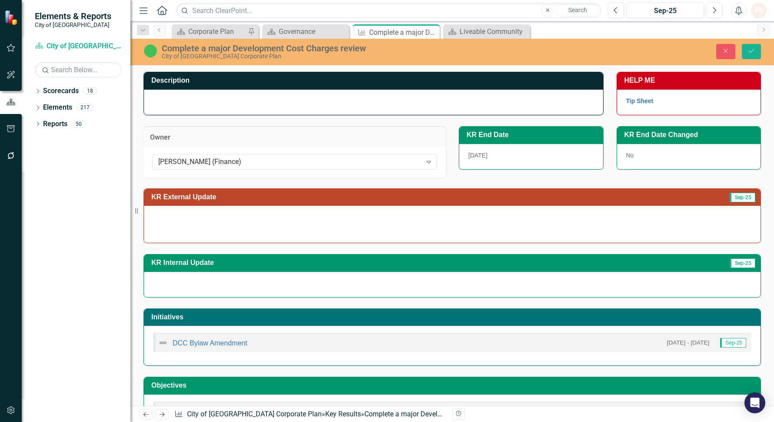
click at [273, 160] on div "[PERSON_NAME] (Finance)" at bounding box center [289, 162] width 263 height 10
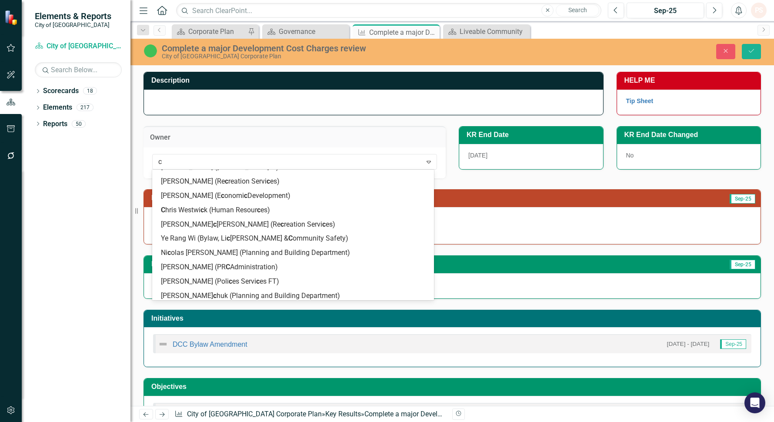
type input "ck"
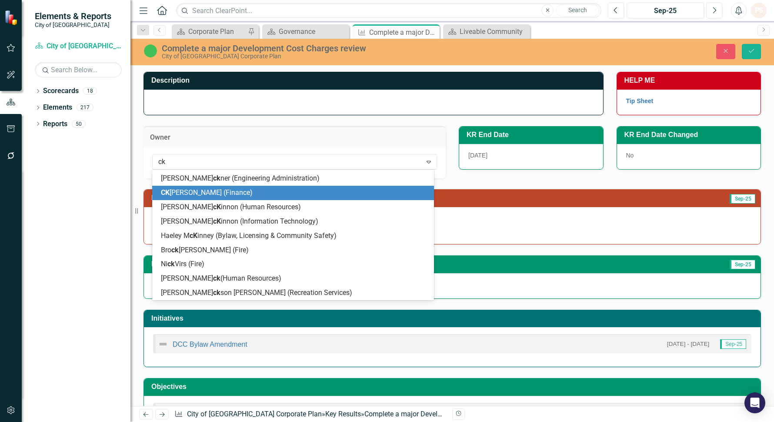
click at [256, 189] on div "[PERSON_NAME] (Finance)" at bounding box center [295, 193] width 268 height 10
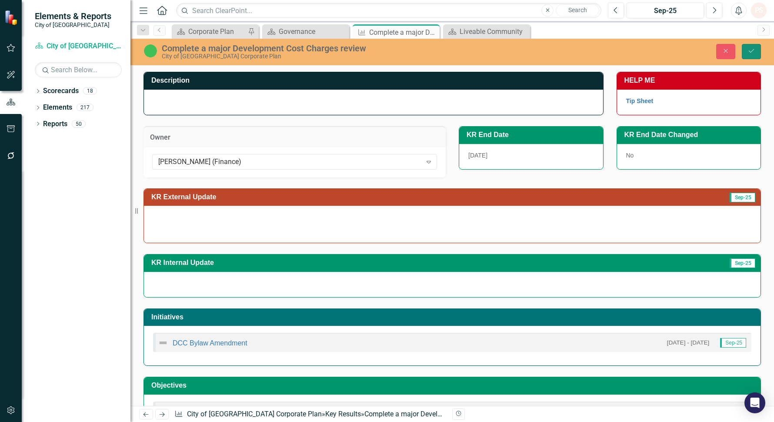
click at [759, 44] on button "Save" at bounding box center [751, 51] width 19 height 15
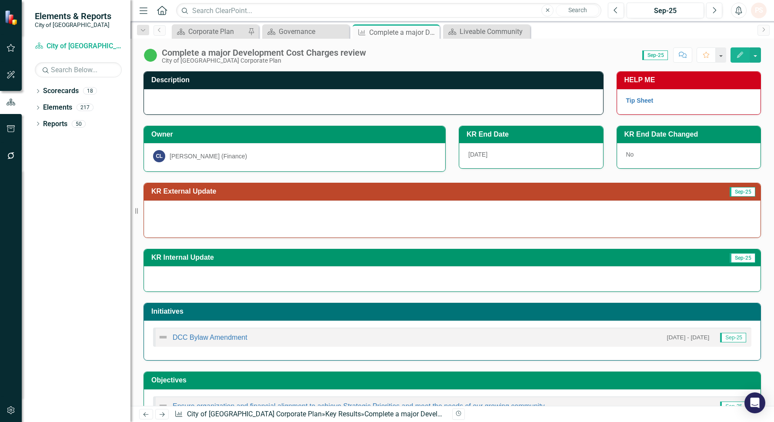
click at [221, 329] on div "DCC Bylaw Amendment 1/1/24 - 12/31/25 Sep-25" at bounding box center [452, 336] width 598 height 19
click at [216, 337] on link "DCC Bylaw Amendment" at bounding box center [210, 336] width 75 height 7
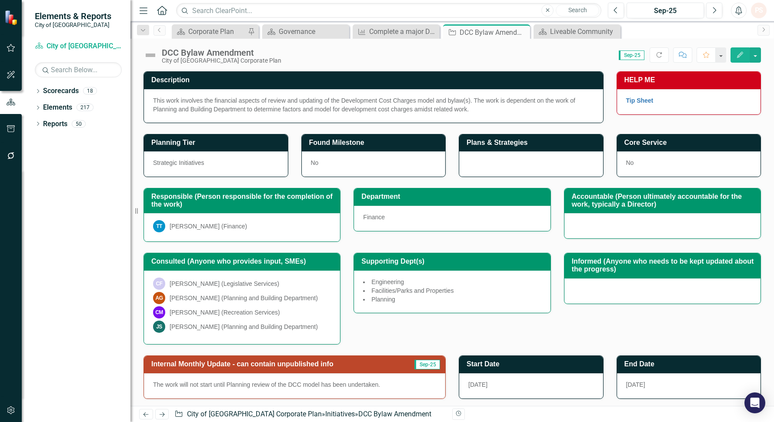
click at [227, 224] on div "[PERSON_NAME] (Finance)" at bounding box center [208, 226] width 77 height 9
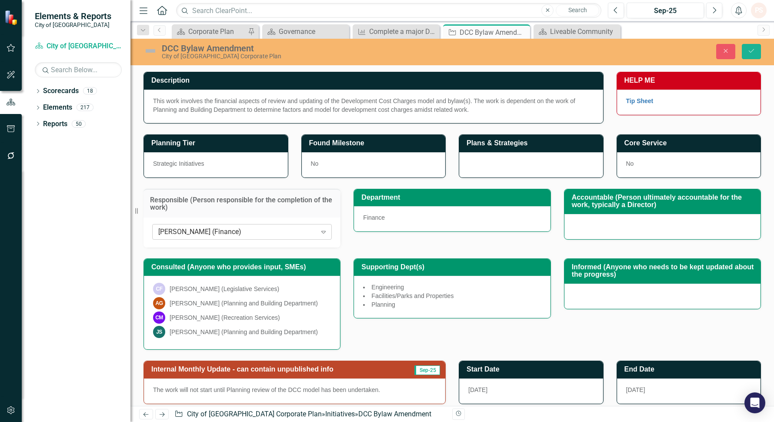
click at [251, 231] on div "[PERSON_NAME] (Finance)" at bounding box center [237, 231] width 158 height 10
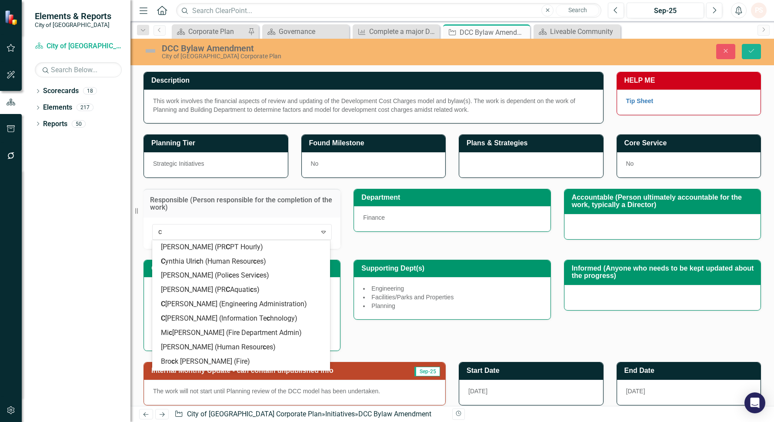
type input "ck"
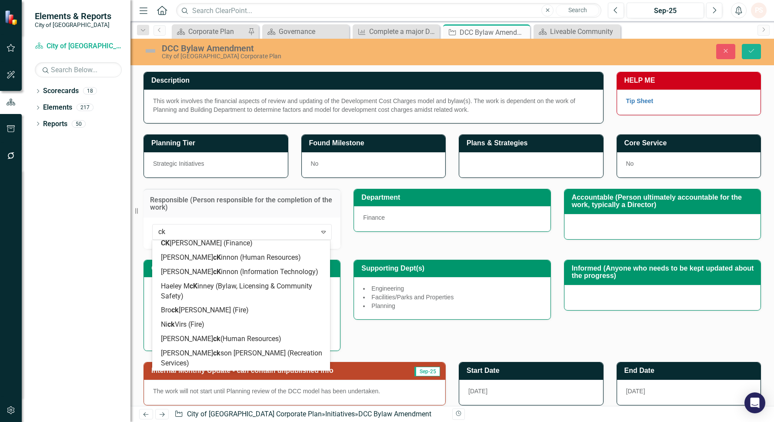
scroll to position [93, 0]
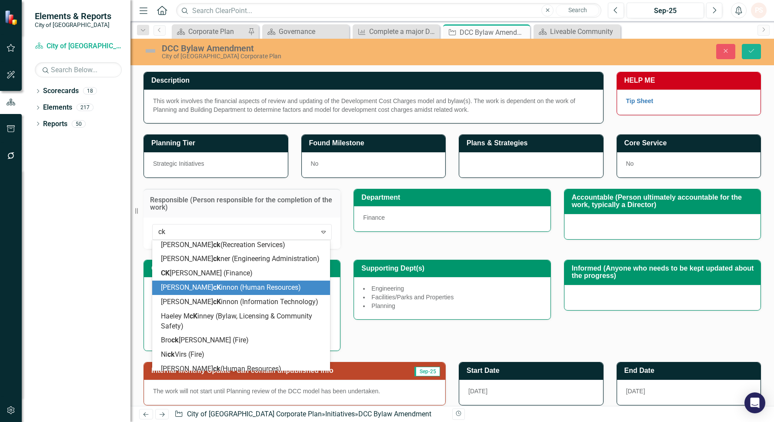
click at [229, 280] on div "Joshua Ma cK innon (Human Resources)" at bounding box center [241, 287] width 178 height 14
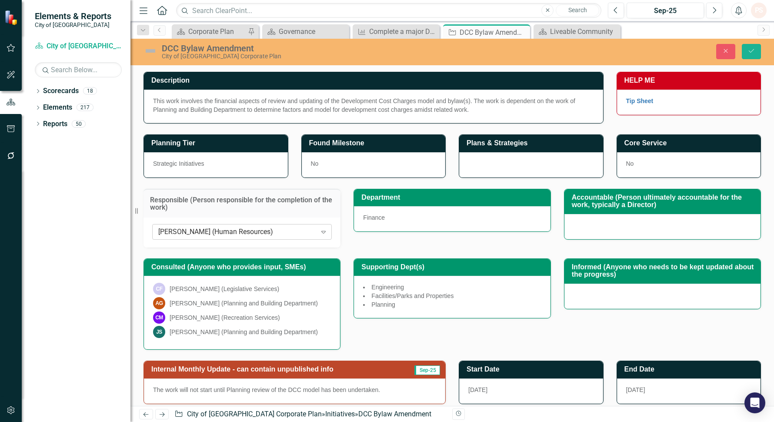
click at [243, 232] on div "[PERSON_NAME] (Human Resources)" at bounding box center [237, 231] width 158 height 10
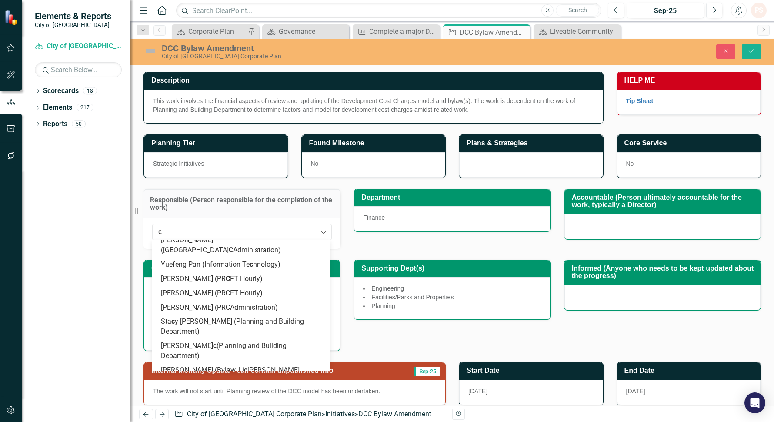
type input "ck"
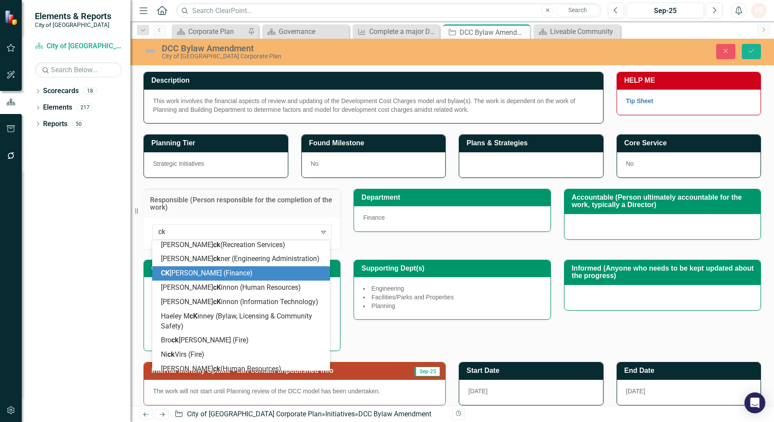
click at [212, 269] on span "[PERSON_NAME] (Finance)" at bounding box center [207, 273] width 92 height 8
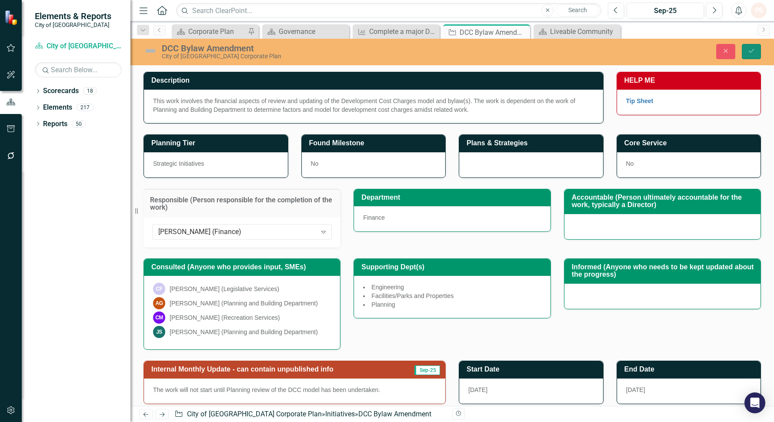
click at [759, 50] on button "Save" at bounding box center [751, 51] width 19 height 15
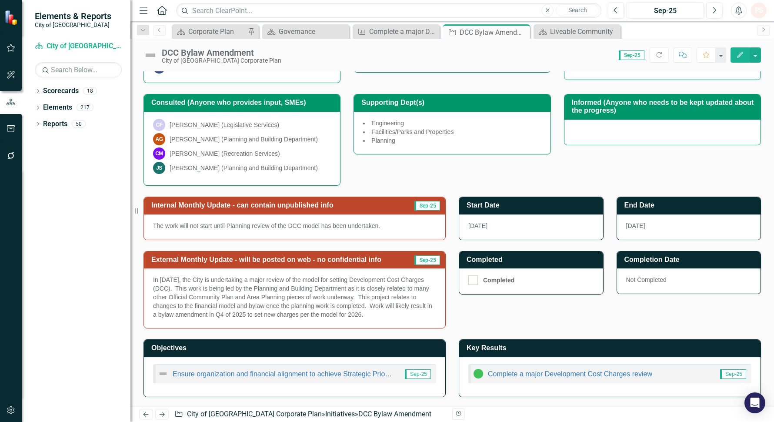
scroll to position [0, 0]
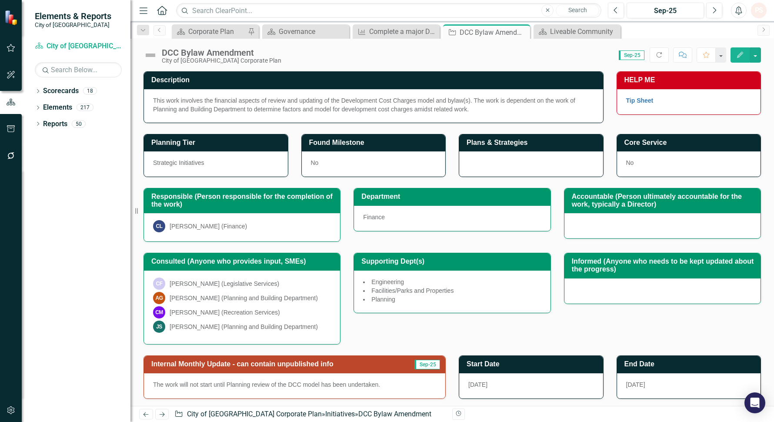
click at [153, 54] on img at bounding box center [150, 55] width 14 height 14
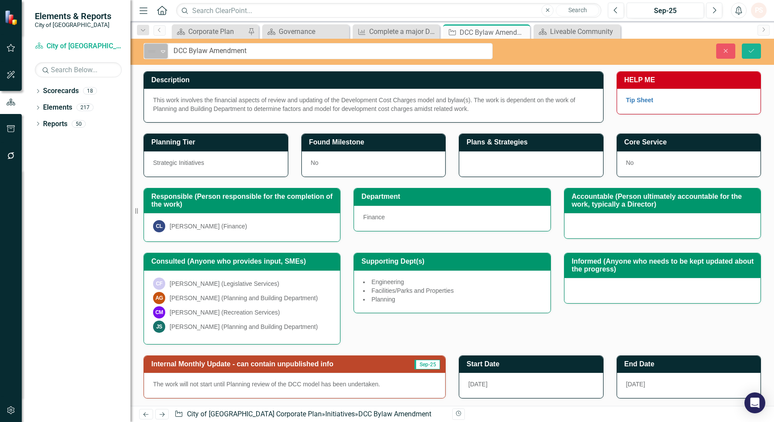
click at [162, 53] on icon "Expand" at bounding box center [163, 51] width 9 height 7
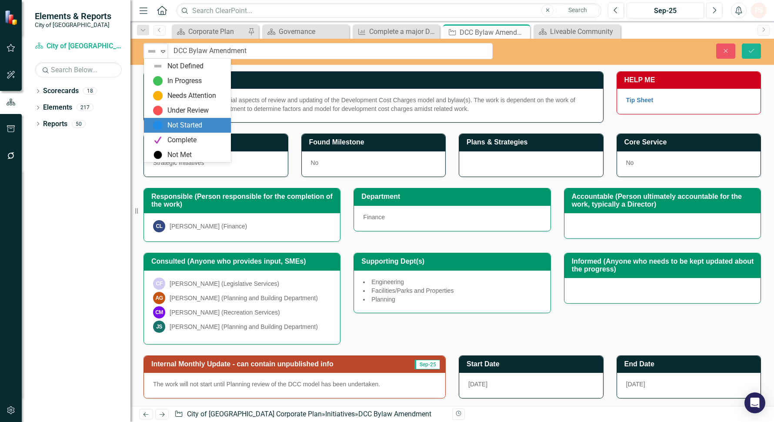
click at [186, 125] on div "Not Started" at bounding box center [184, 125] width 35 height 10
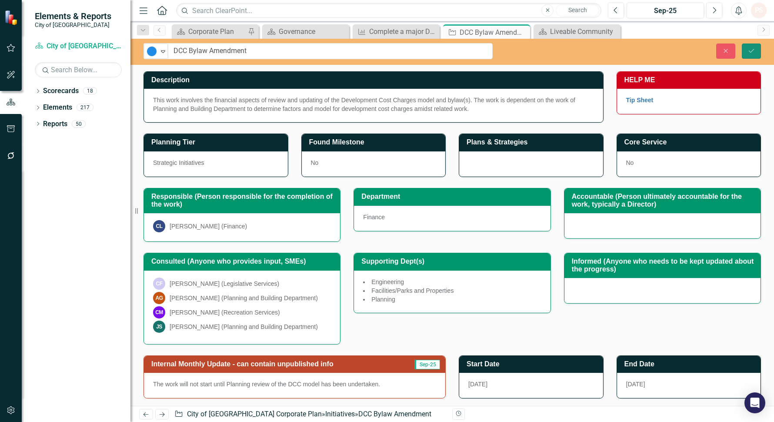
click at [751, 54] on button "Save" at bounding box center [751, 50] width 19 height 15
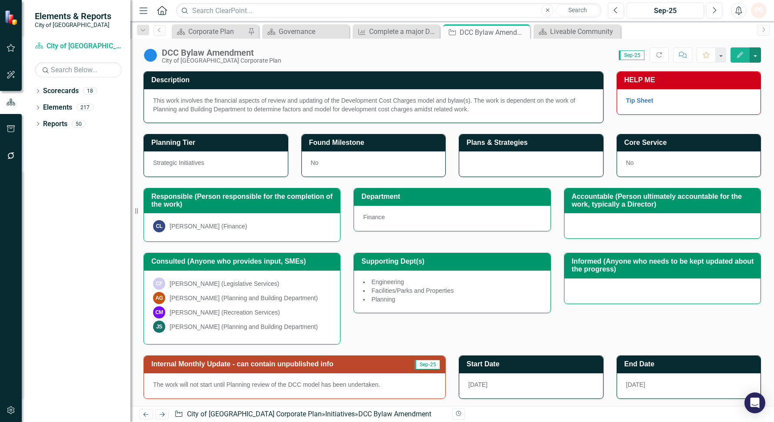
click at [751, 54] on button "button" at bounding box center [754, 54] width 11 height 15
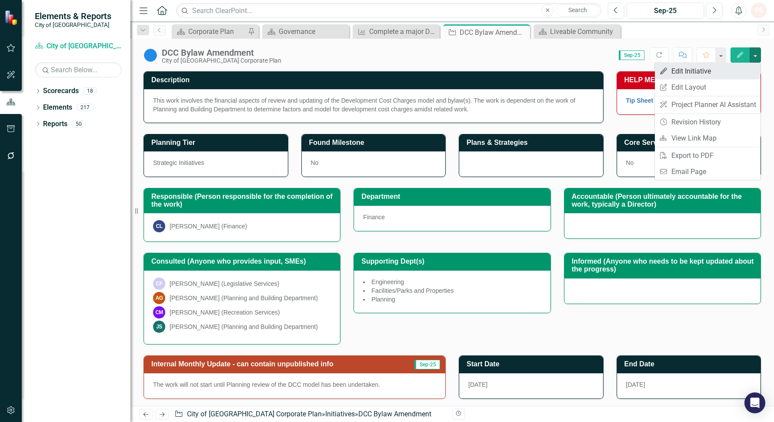
click at [713, 74] on link "Edit Edit Initiative" at bounding box center [708, 71] width 106 height 16
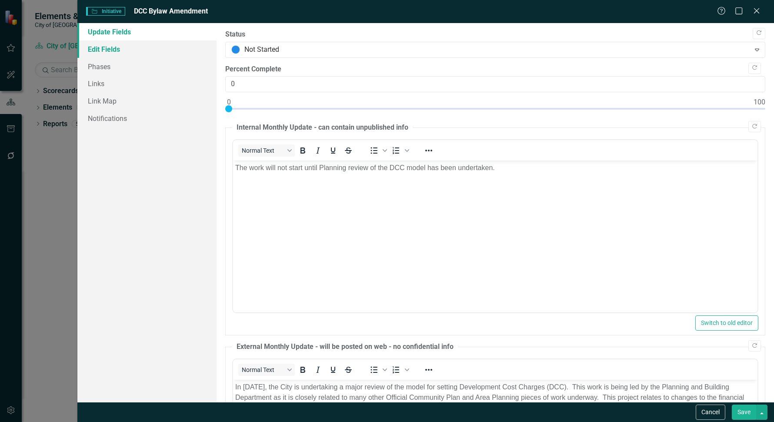
click at [102, 53] on link "Edit Fields" at bounding box center [146, 48] width 139 height 17
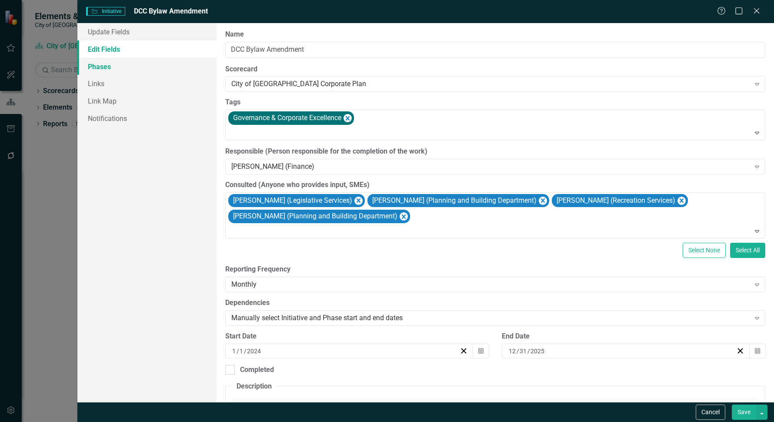
click at [100, 71] on link "Phases" at bounding box center [146, 66] width 139 height 17
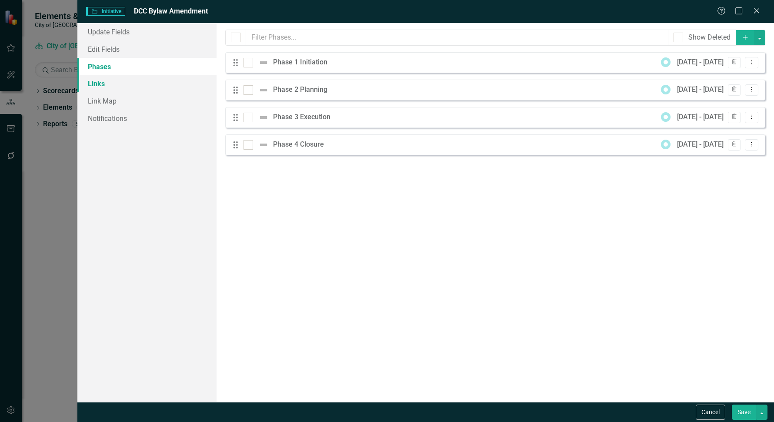
click at [105, 86] on link "Links" at bounding box center [146, 83] width 139 height 17
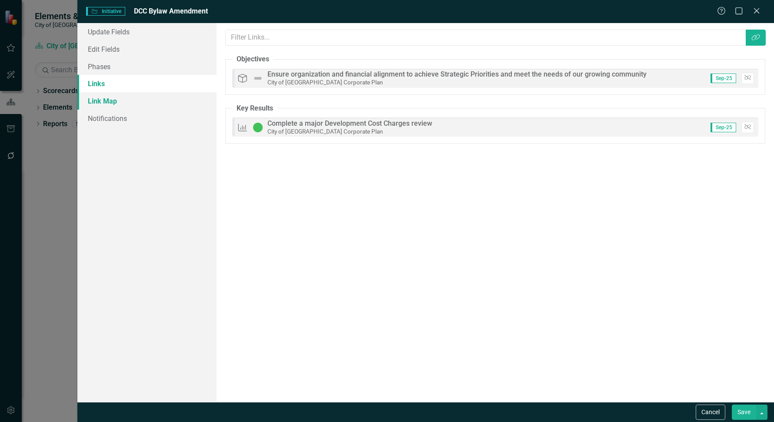
click at [112, 103] on link "Link Map" at bounding box center [146, 100] width 139 height 17
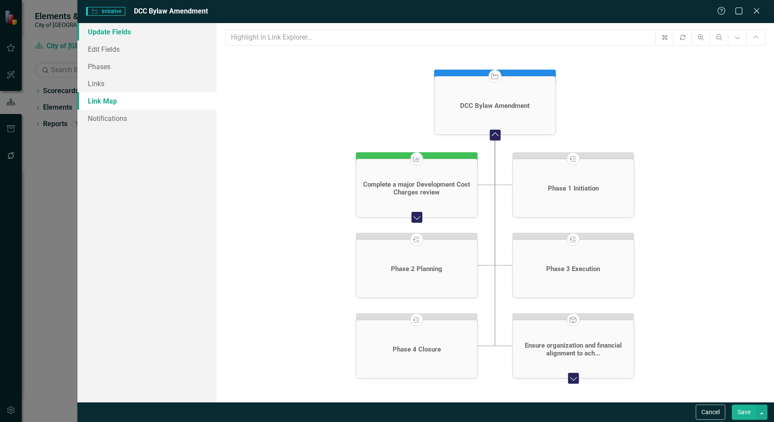
click at [111, 32] on link "Update Fields" at bounding box center [146, 31] width 139 height 17
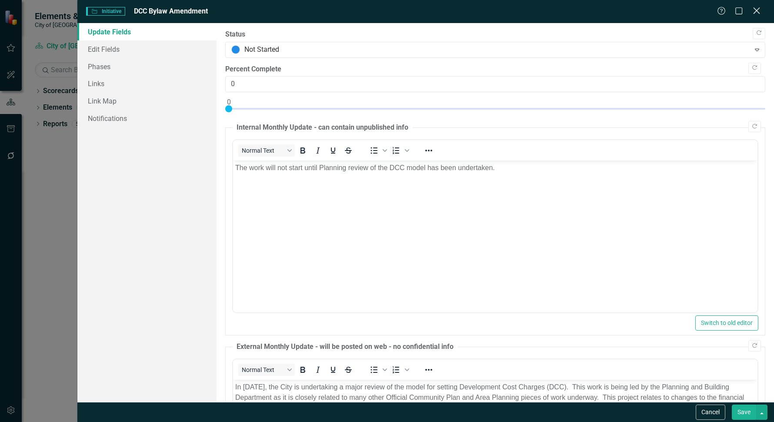
click at [756, 7] on icon "Close" at bounding box center [756, 11] width 11 height 8
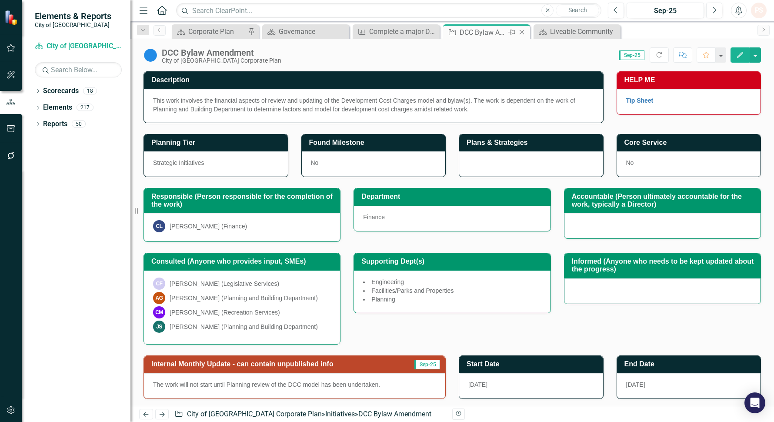
click at [520, 31] on icon at bounding box center [522, 32] width 5 height 5
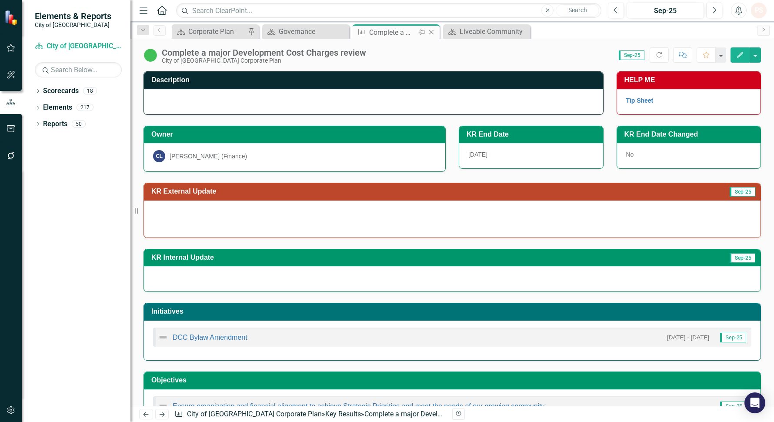
click at [409, 30] on div "Complete a major Development Cost Charges review" at bounding box center [392, 32] width 47 height 11
click at [435, 33] on icon "Close" at bounding box center [431, 32] width 9 height 7
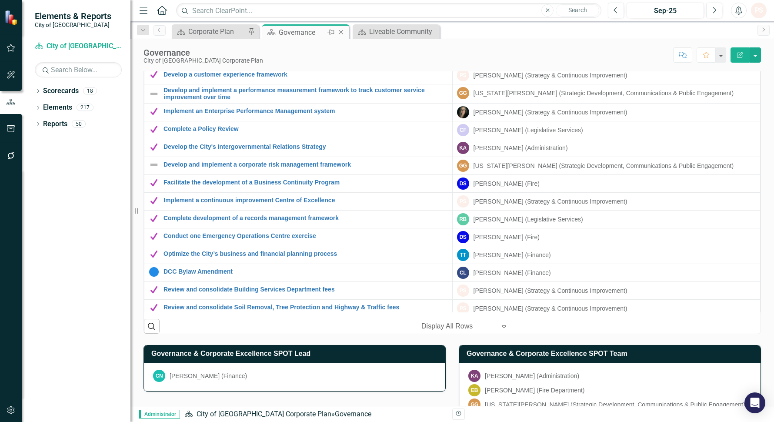
click at [341, 31] on icon at bounding box center [341, 32] width 5 height 5
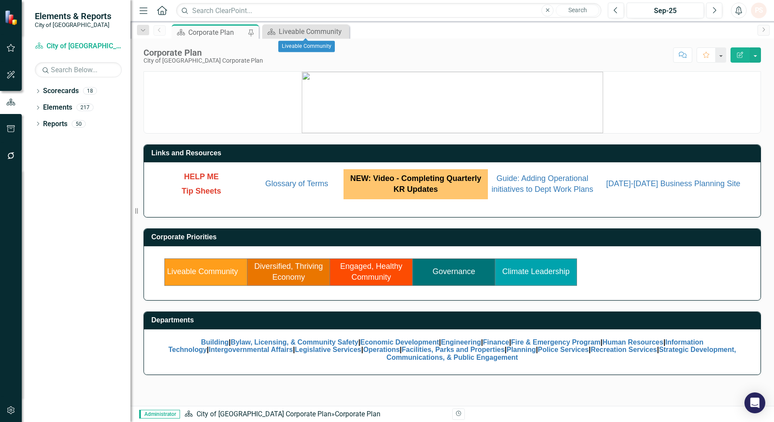
click at [0, 0] on icon "Close" at bounding box center [0, 0] width 0 height 0
click at [455, 271] on link "Governance" at bounding box center [454, 271] width 43 height 9
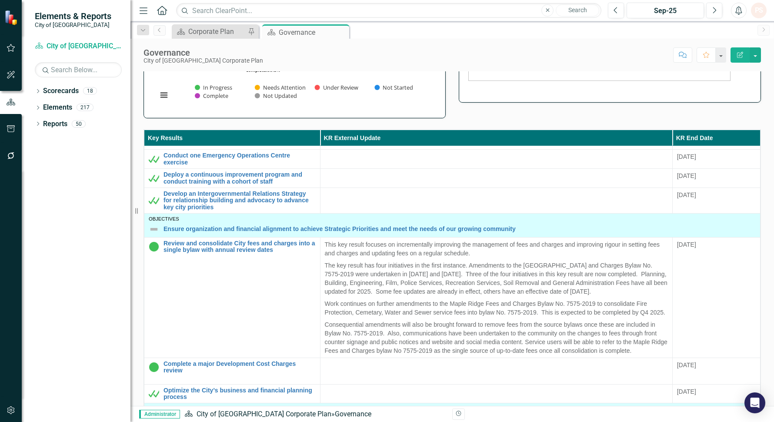
scroll to position [241, 0]
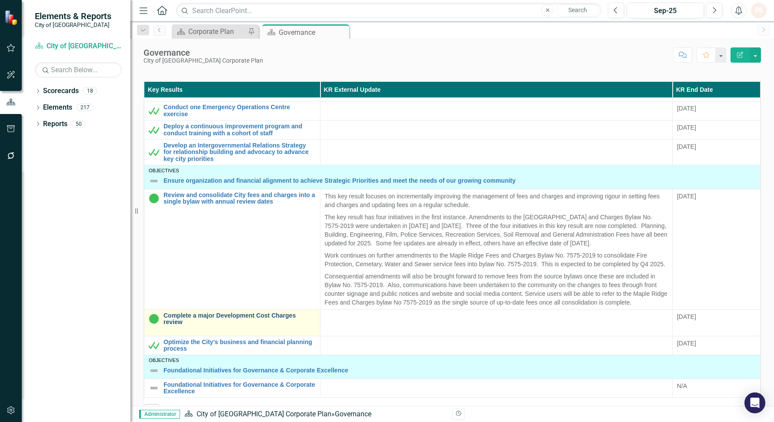
click at [227, 313] on link "Complete a major Development Cost Charges review" at bounding box center [239, 318] width 152 height 13
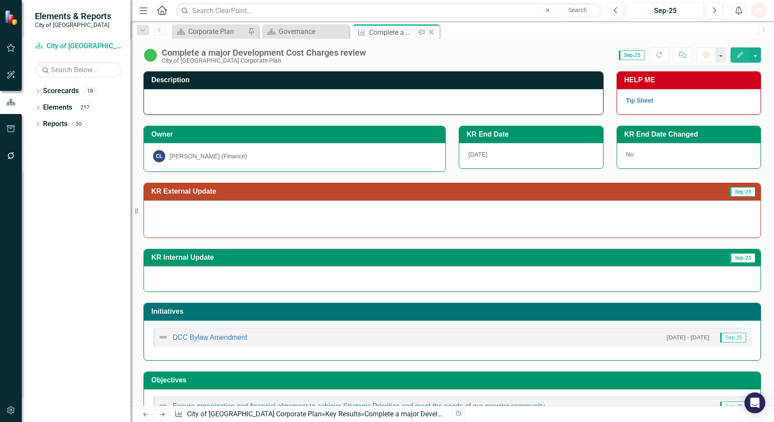
click at [430, 32] on icon "Close" at bounding box center [431, 32] width 9 height 7
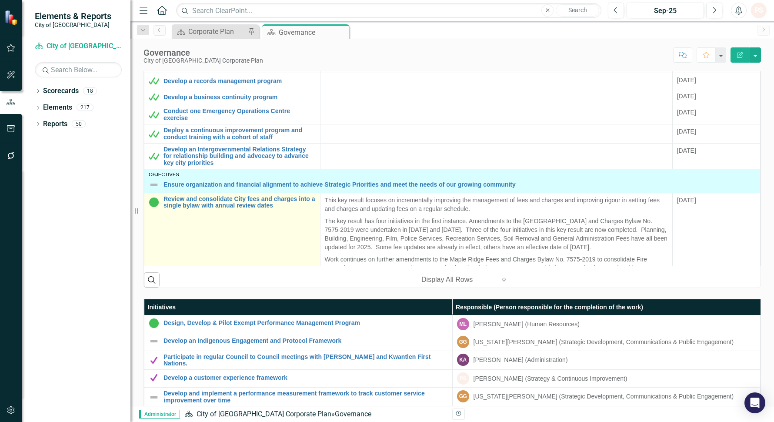
scroll to position [354, 0]
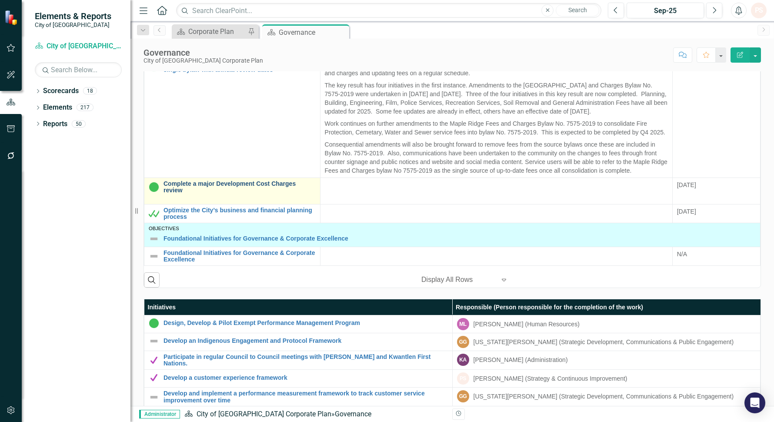
click at [202, 181] on link "Complete a major Development Cost Charges review" at bounding box center [239, 186] width 152 height 13
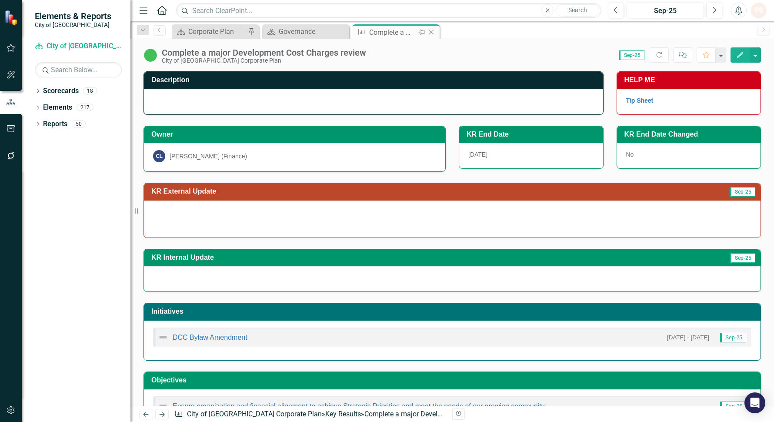
click at [431, 33] on icon "Close" at bounding box center [431, 32] width 9 height 7
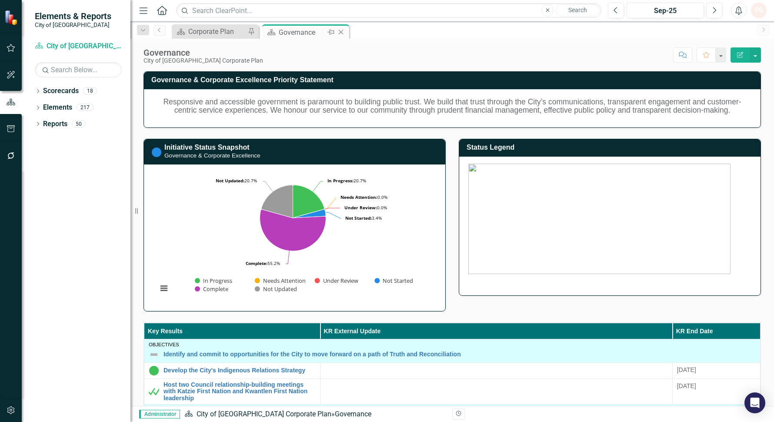
click at [339, 33] on icon "Close" at bounding box center [340, 32] width 9 height 7
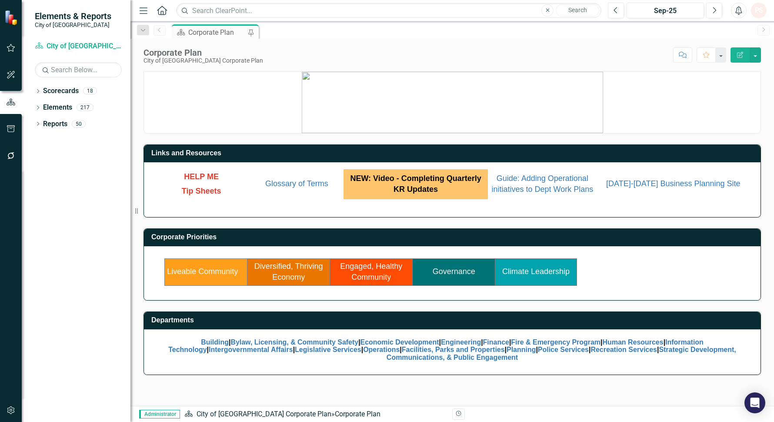
click at [203, 273] on link "Liveable Community" at bounding box center [202, 271] width 71 height 9
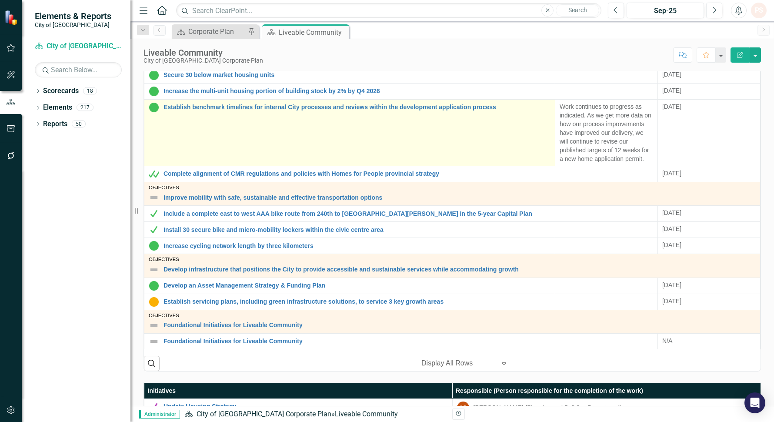
scroll to position [338, 0]
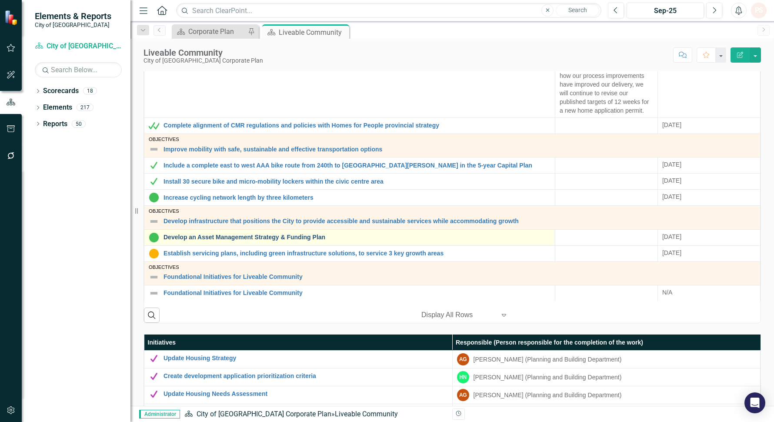
click at [260, 234] on link "Develop an Asset Management Strategy & Funding Plan" at bounding box center [356, 237] width 387 height 7
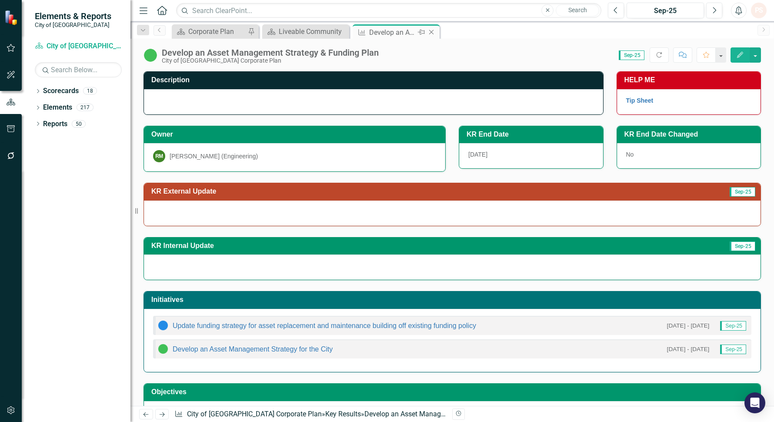
click at [428, 31] on icon "Close" at bounding box center [431, 32] width 9 height 7
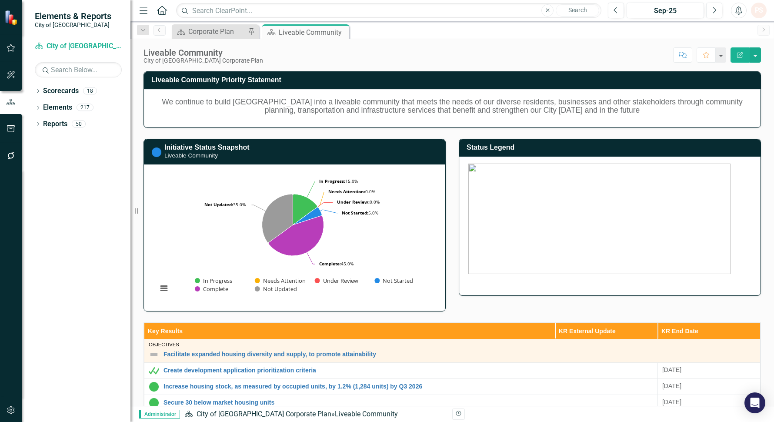
drag, startPoint x: 341, startPoint y: 31, endPoint x: 287, endPoint y: 35, distance: 54.0
click at [0, 0] on icon at bounding box center [0, 0] width 0 height 0
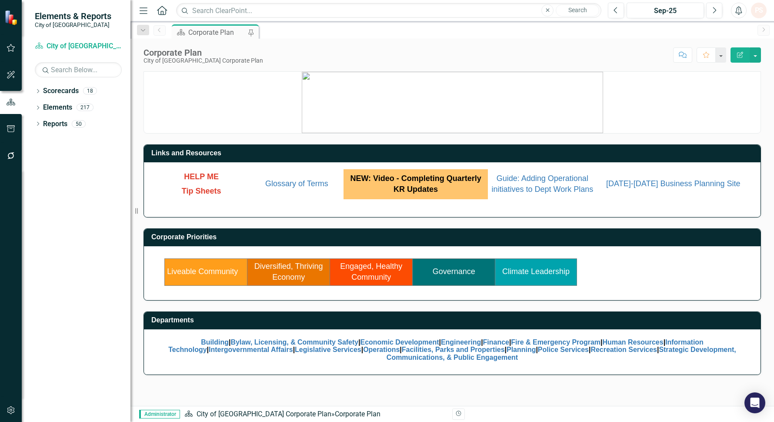
click at [453, 274] on link "Governance" at bounding box center [454, 271] width 43 height 9
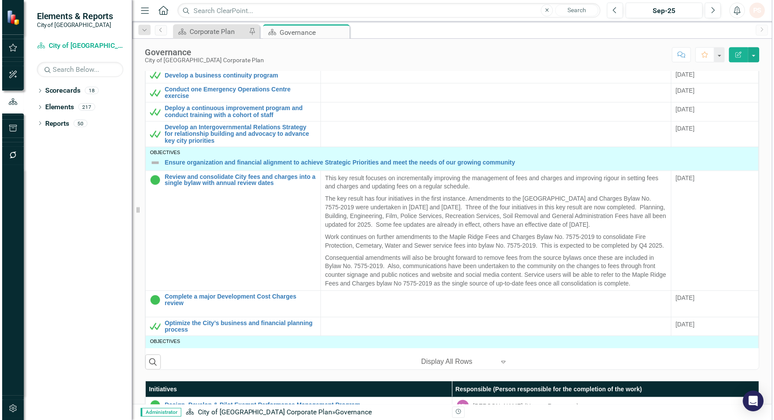
scroll to position [354, 0]
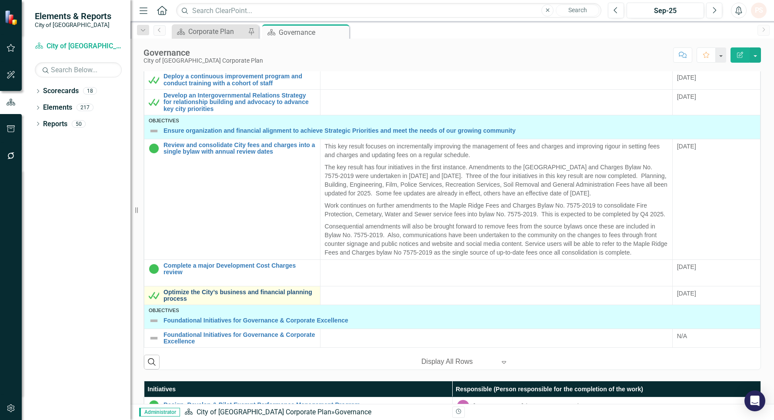
click at [205, 292] on link "Optimize the City’s business and financial planning process" at bounding box center [239, 295] width 152 height 13
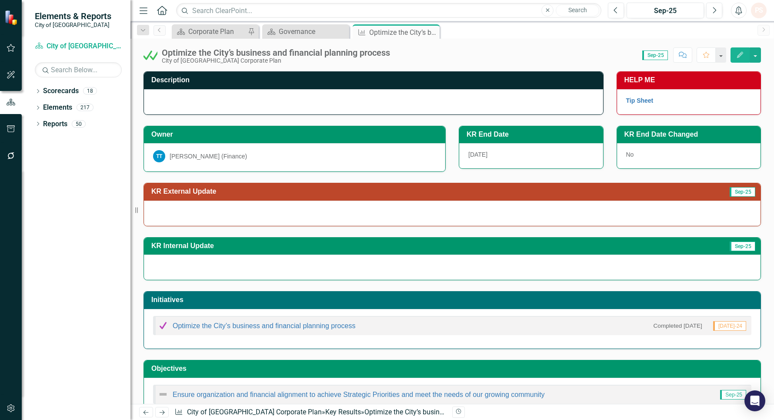
click at [246, 159] on div "TT [PERSON_NAME] (Finance)" at bounding box center [294, 156] width 283 height 12
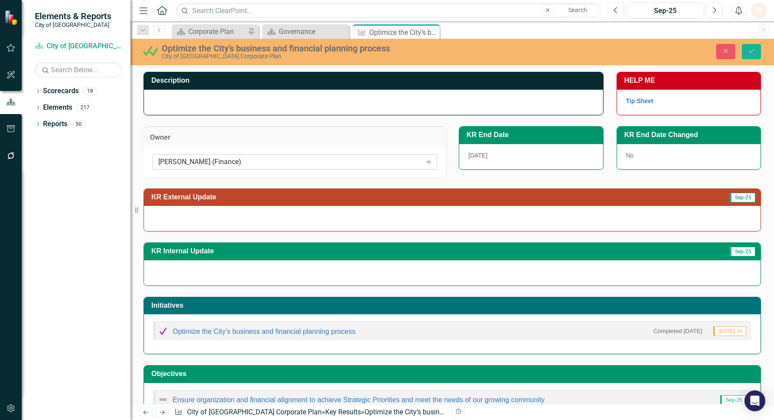
click at [246, 160] on div "[PERSON_NAME] (Finance)" at bounding box center [289, 162] width 263 height 10
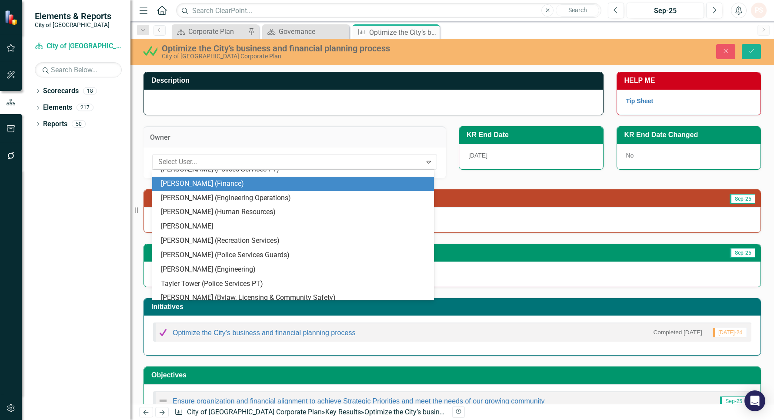
type input "K"
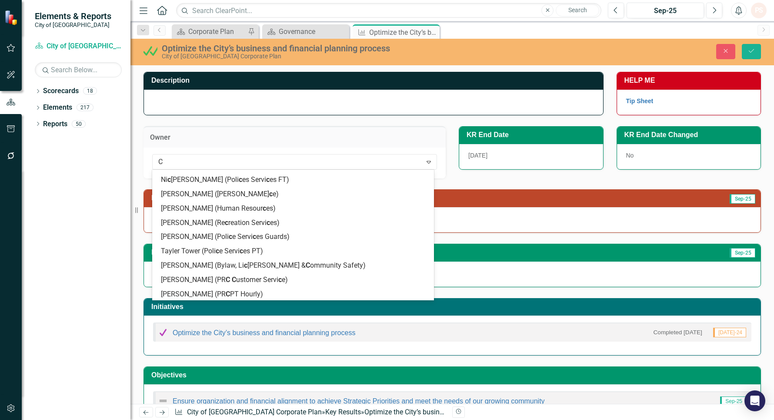
type input "CK"
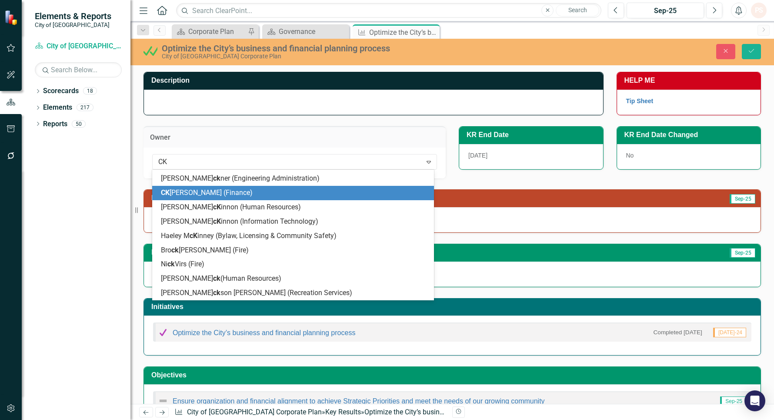
click at [213, 193] on span "[PERSON_NAME] (Finance)" at bounding box center [207, 192] width 92 height 8
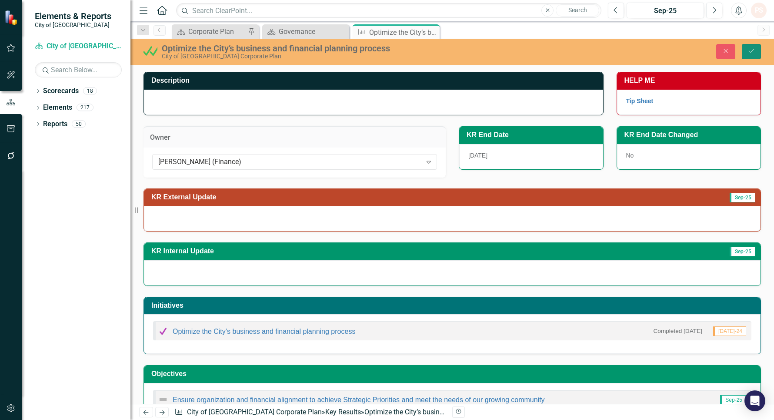
click at [746, 47] on button "Save" at bounding box center [751, 51] width 19 height 15
